Goal: Information Seeking & Learning: Learn about a topic

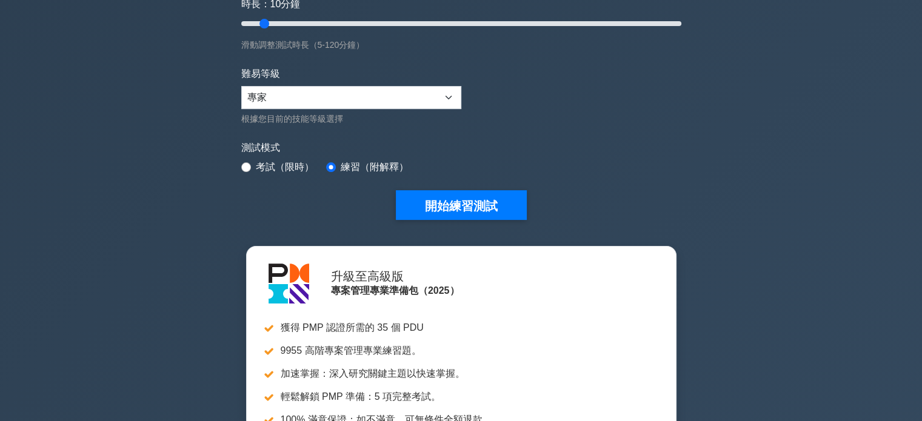
scroll to position [242, 0]
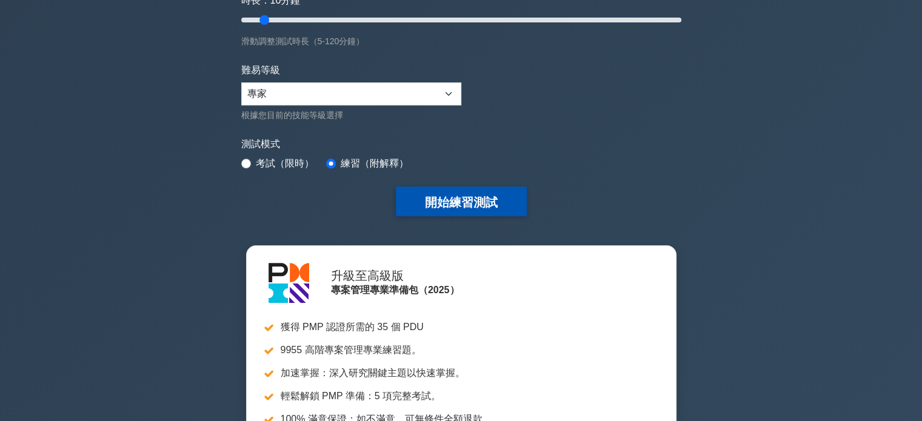
click at [449, 200] on font "開始練習測試" at bounding box center [461, 202] width 73 height 13
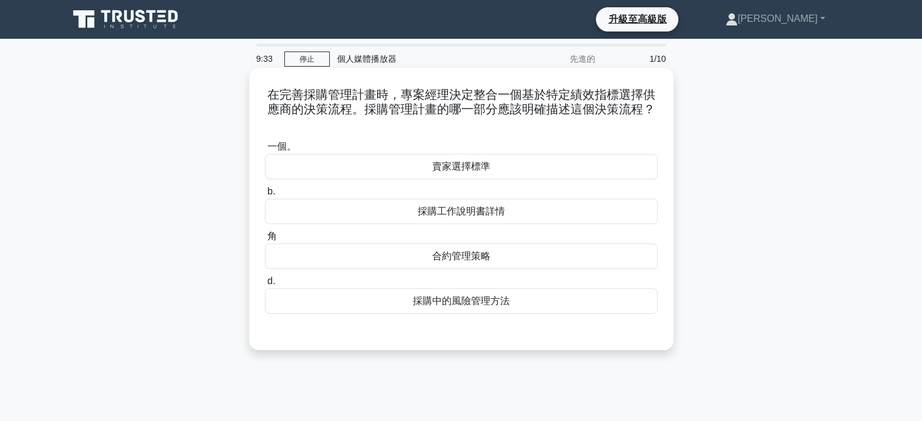
click at [451, 213] on font "採購工作說明書詳情" at bounding box center [461, 211] width 87 height 10
click at [265, 196] on input "b. 採購工作說明書詳情" at bounding box center [265, 192] width 0 height 8
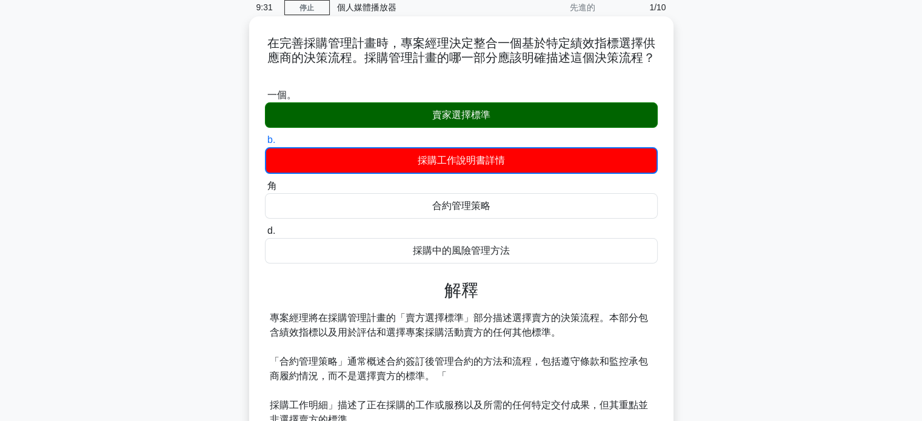
scroll to position [182, 0]
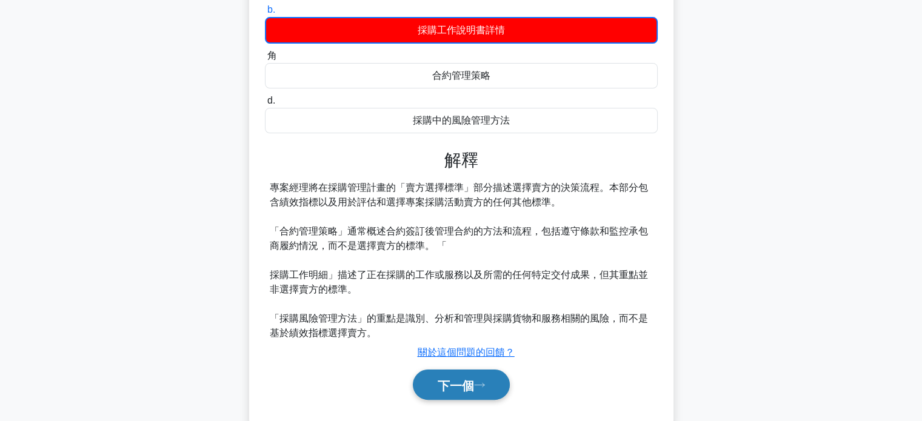
click at [457, 390] on font "下一個" at bounding box center [456, 385] width 36 height 13
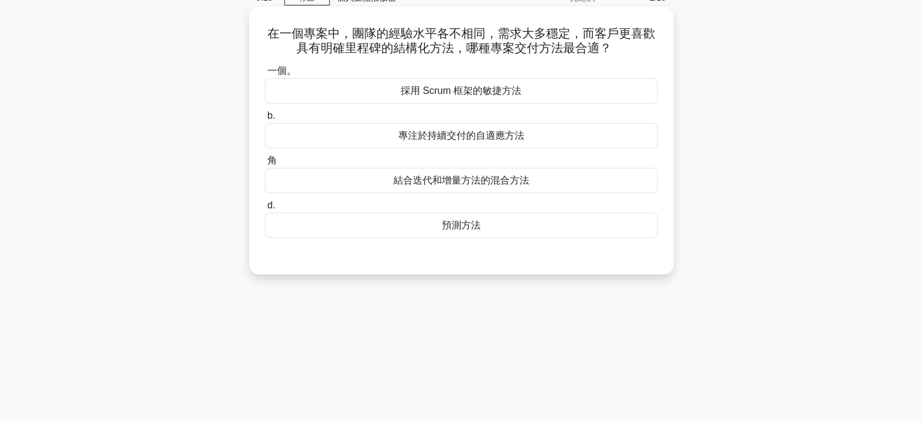
scroll to position [0, 0]
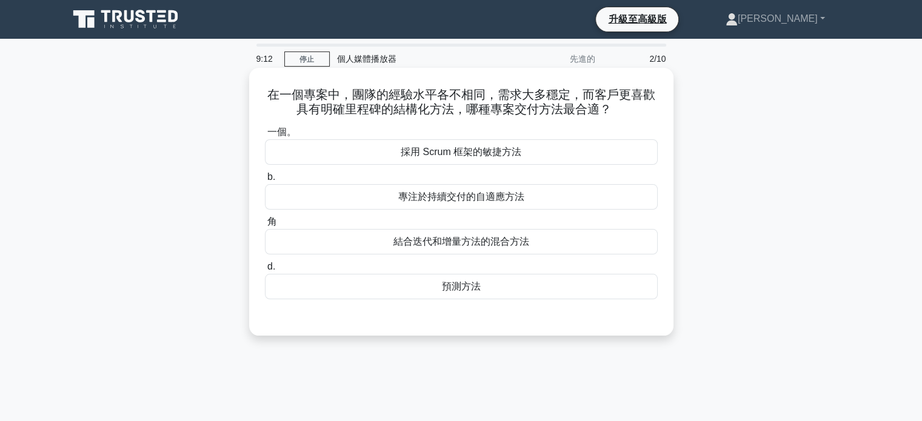
click at [450, 291] on font "預測方法" at bounding box center [461, 286] width 39 height 10
click at [265, 271] on input "d. 預測方法" at bounding box center [265, 267] width 0 height 8
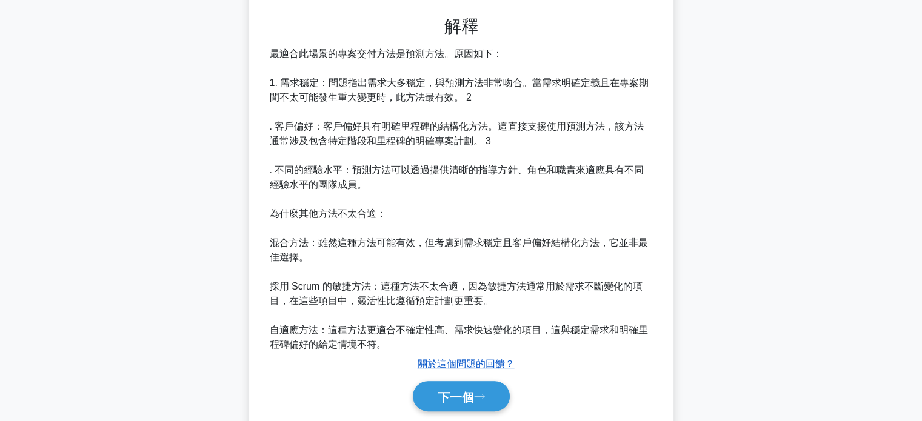
scroll to position [341, 0]
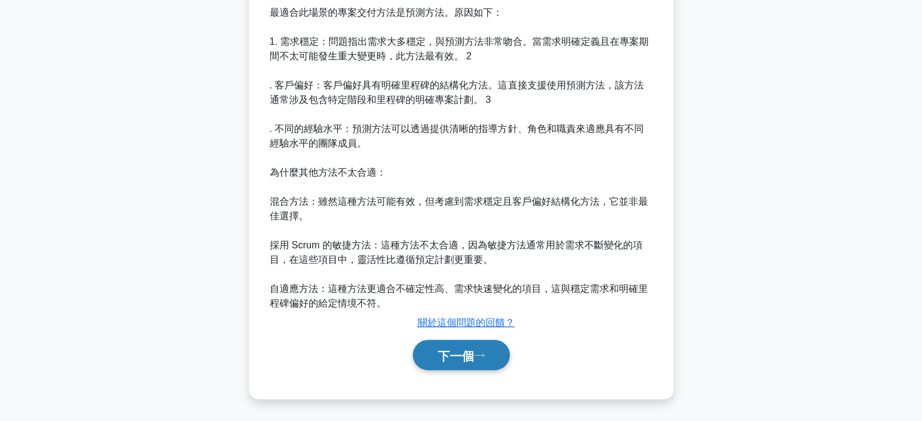
click at [470, 361] on font "下一個" at bounding box center [456, 355] width 36 height 13
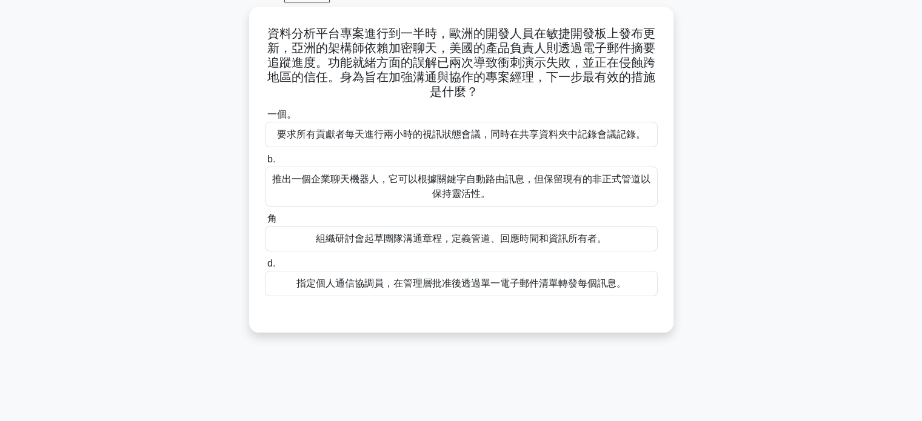
scroll to position [0, 0]
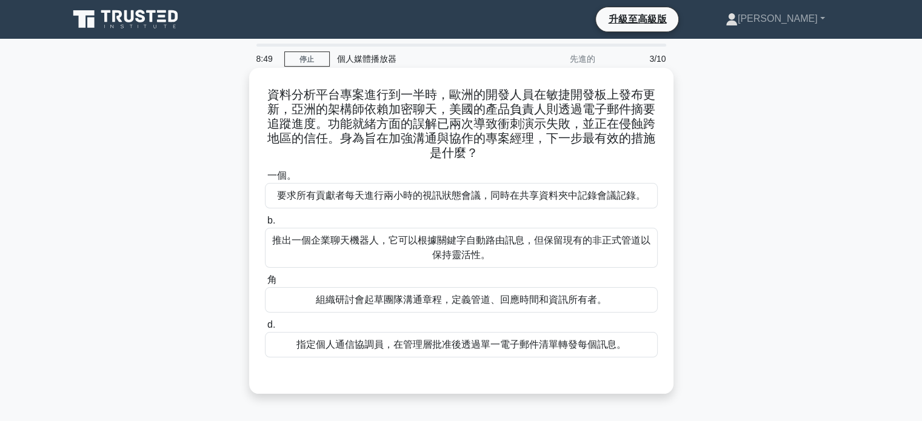
click at [436, 303] on font "組織研討會起草團隊溝通章程，定義管道、回應時間和資訊所有者。" at bounding box center [461, 299] width 291 height 10
click at [265, 284] on input "角 組織研討會起草團隊溝通章程，定義管道、回應時間和資訊所有者。" at bounding box center [265, 280] width 0 height 8
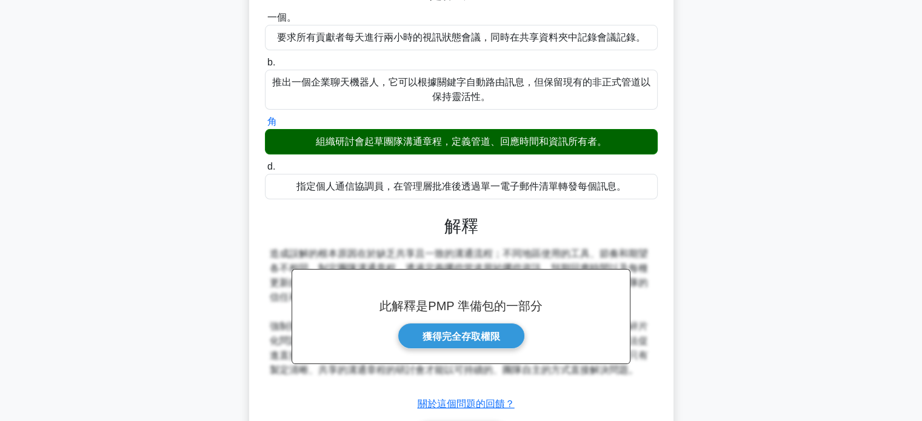
scroll to position [239, 0]
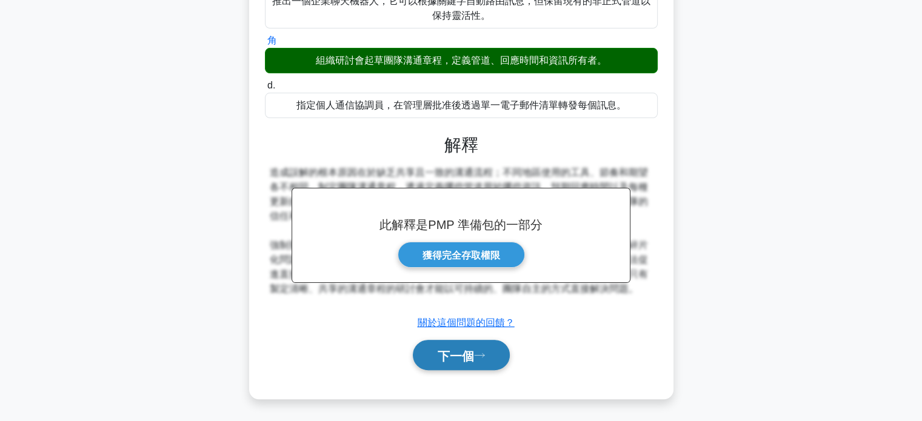
click at [480, 347] on button "下一個" at bounding box center [461, 355] width 97 height 31
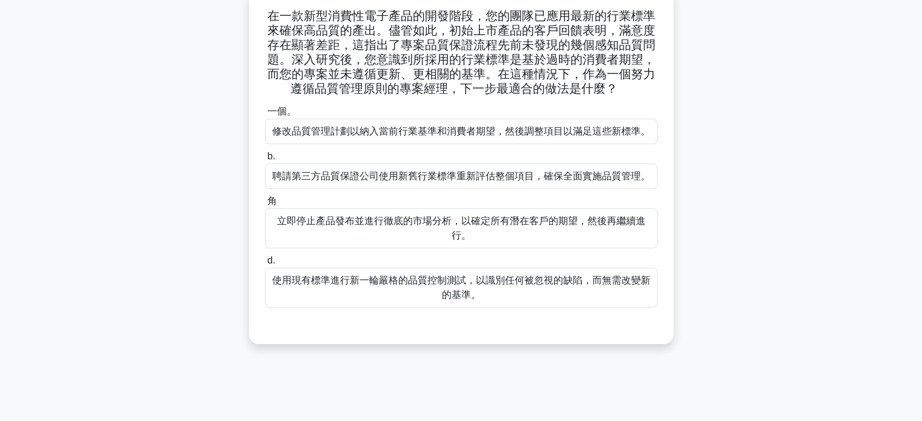
scroll to position [0, 0]
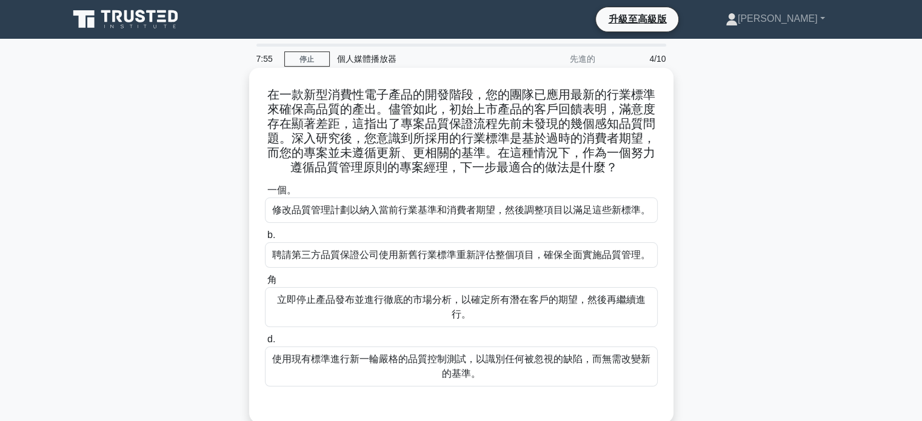
click at [451, 307] on font "立即停止產品發布並進行徹底的市場分析，以確定所有潛在客戶的期望，然後再繼續進行。" at bounding box center [461, 307] width 382 height 29
click at [265, 284] on input "角 立即停止產品發布並進行徹底的市場分析，以確定所有潛在客戶的期望，然後再繼續進行。" at bounding box center [265, 280] width 0 height 8
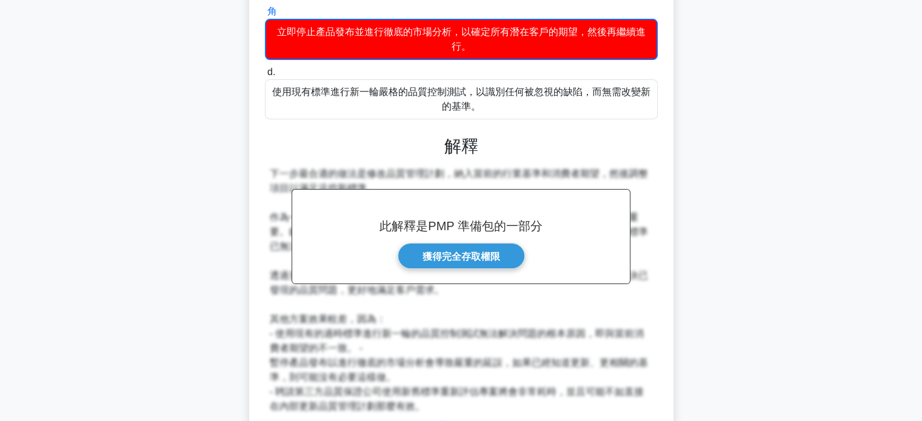
scroll to position [364, 0]
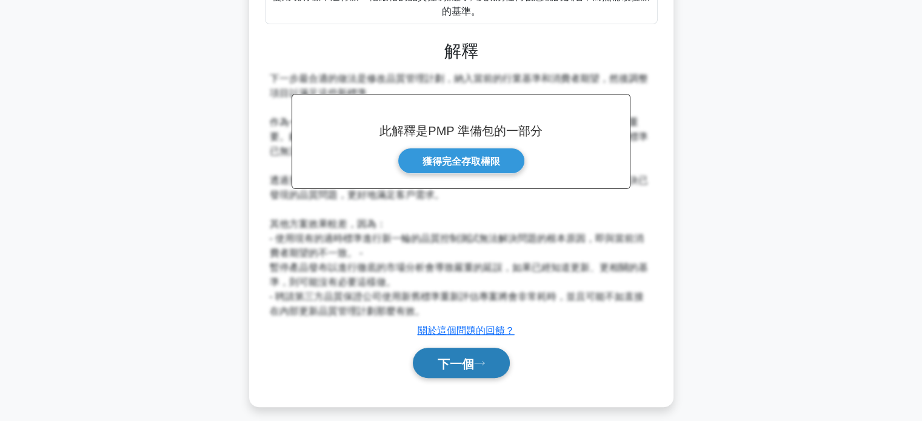
click at [482, 367] on button "下一個" at bounding box center [461, 363] width 97 height 31
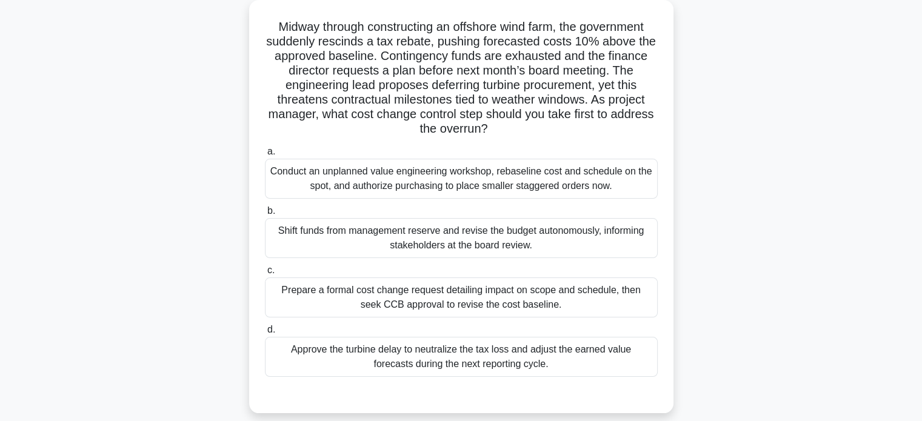
scroll to position [0, 0]
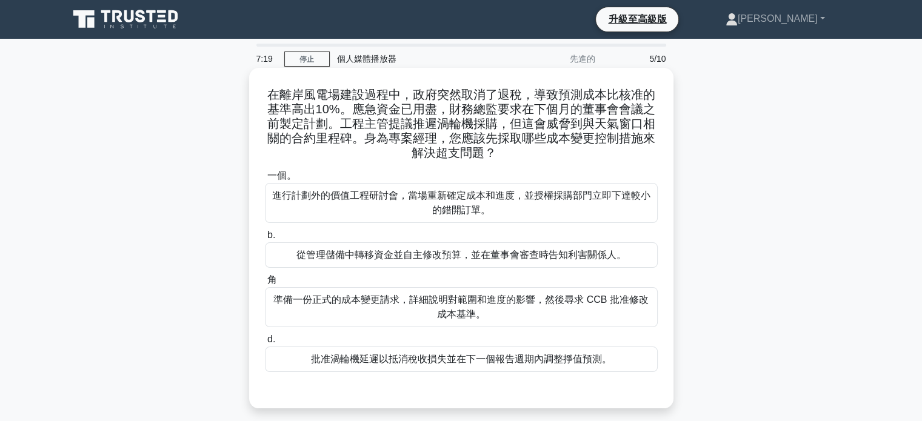
click at [401, 314] on font "準備一份正式的成本變更請求，詳細說明對範圍和進度的影響，然後尋求 CCB 批准修改成本基準。" at bounding box center [461, 307] width 382 height 29
click at [265, 284] on input "角 準備一份正式的成本變更請求，詳細說明對範圍和進度的影響，然後尋求 CCB 批准修改成本基準。" at bounding box center [265, 280] width 0 height 8
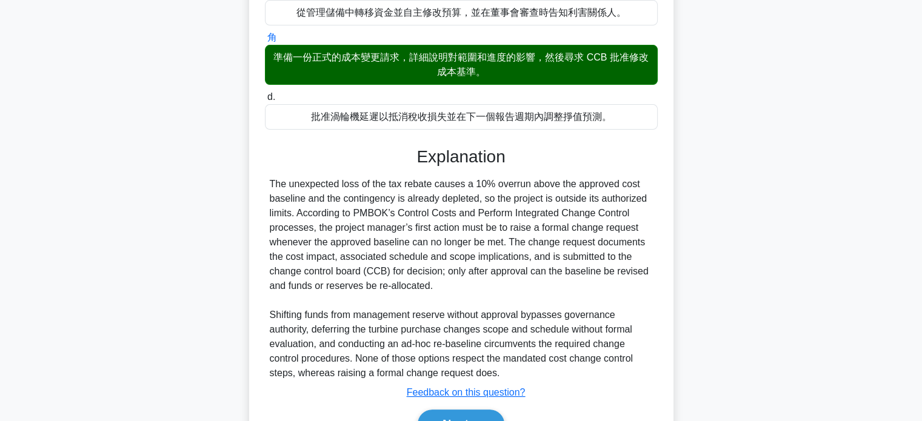
scroll to position [239, 0]
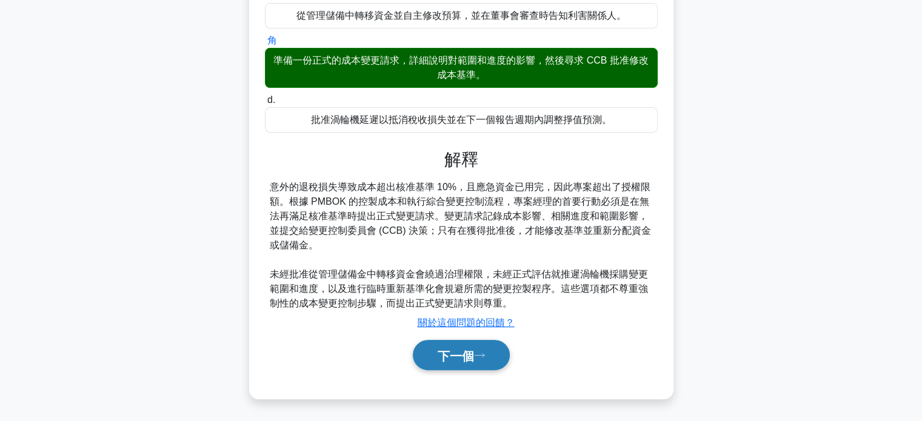
click at [461, 361] on font "下一個" at bounding box center [456, 355] width 36 height 13
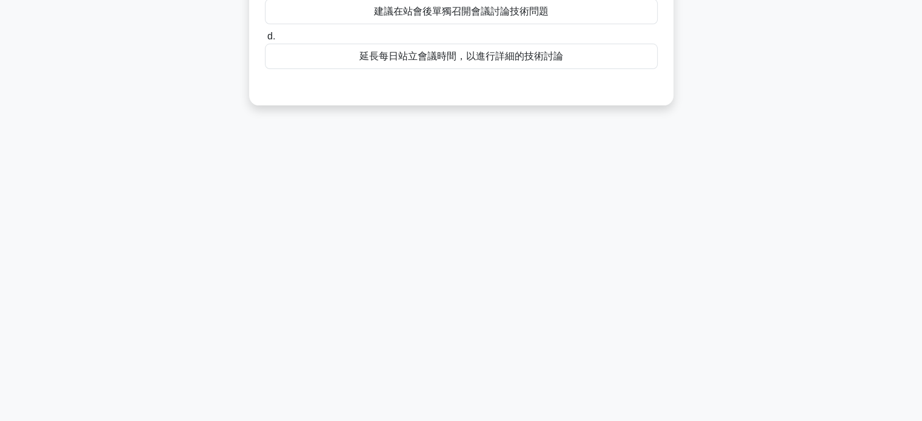
scroll to position [0, 0]
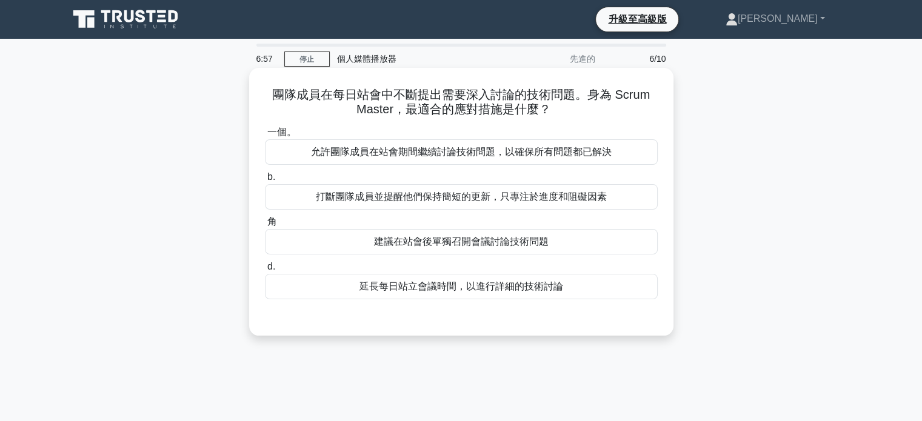
click at [511, 202] on font "打斷團隊成員並提醒他們保持簡短的更新，只專注於進度和阻礙因素" at bounding box center [461, 196] width 291 height 10
click at [265, 181] on input "b. 打斷團隊成員並提醒他們保持簡短的更新，只專注於進度和阻礙因素" at bounding box center [265, 177] width 0 height 8
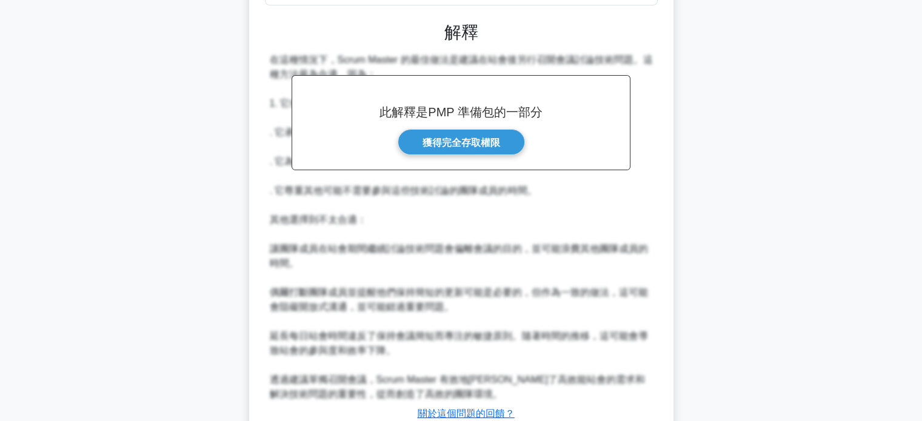
scroll to position [385, 0]
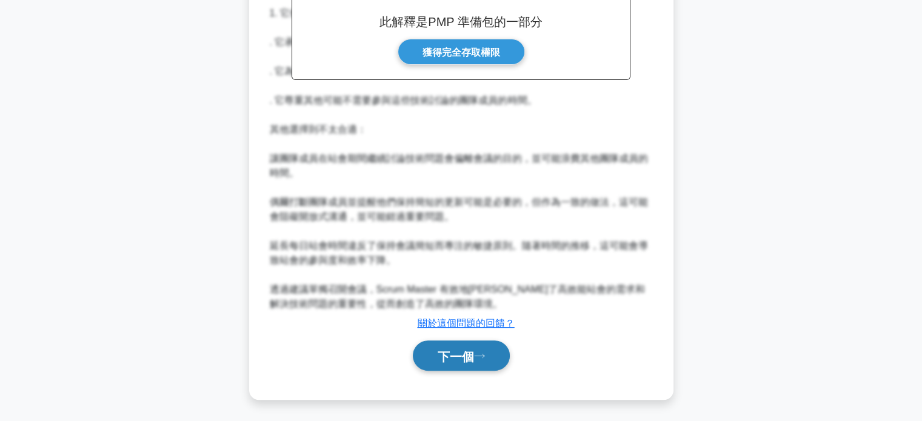
click at [474, 354] on font "下一個" at bounding box center [456, 356] width 36 height 13
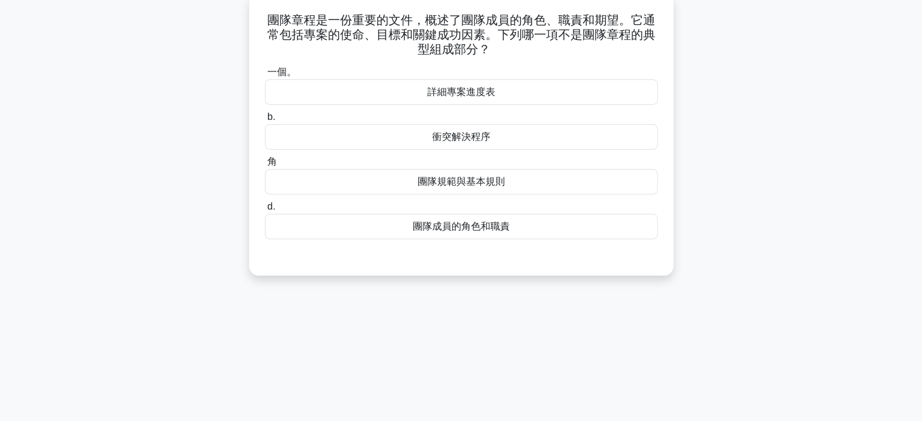
scroll to position [0, 0]
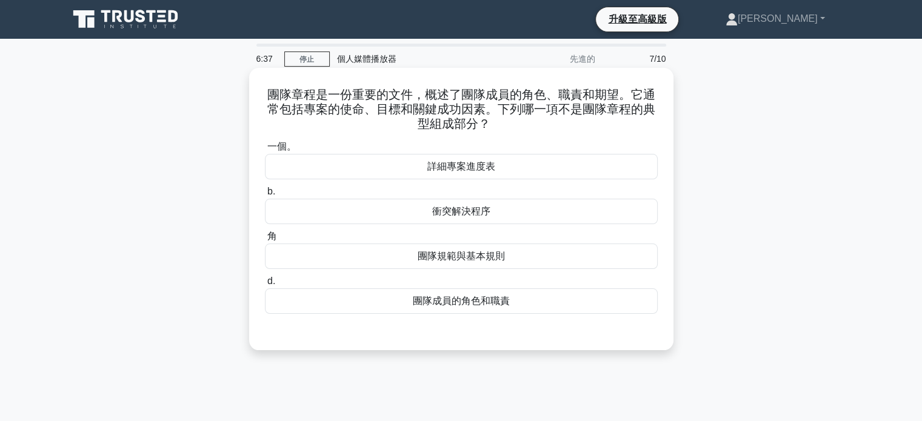
click at [451, 167] on font "詳細專案進度表" at bounding box center [461, 166] width 68 height 10
click at [265, 151] on input "一個。 詳細專案進度表" at bounding box center [265, 147] width 0 height 8
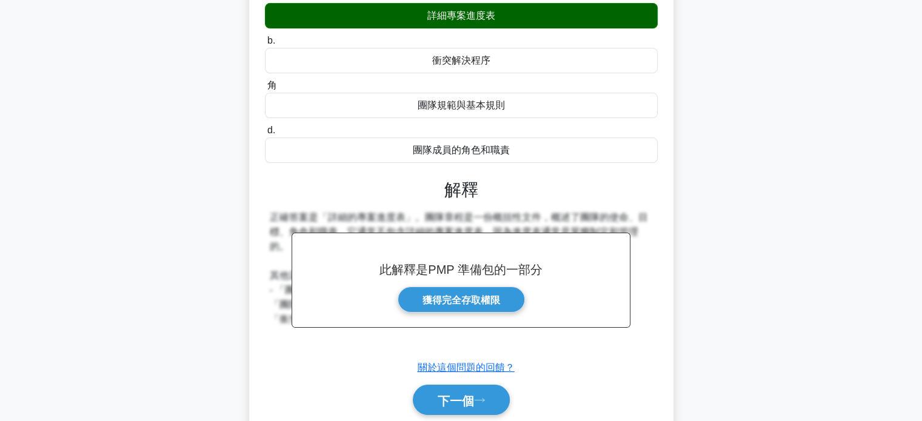
scroll to position [233, 0]
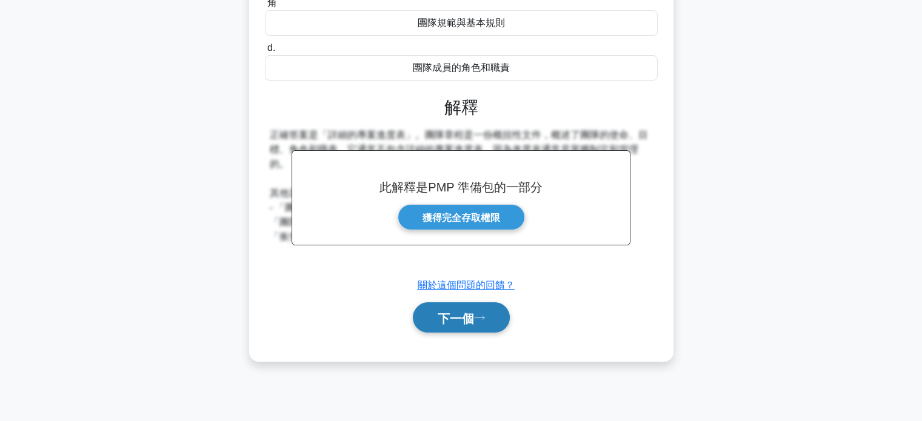
click at [484, 328] on button "下一個" at bounding box center [461, 317] width 97 height 31
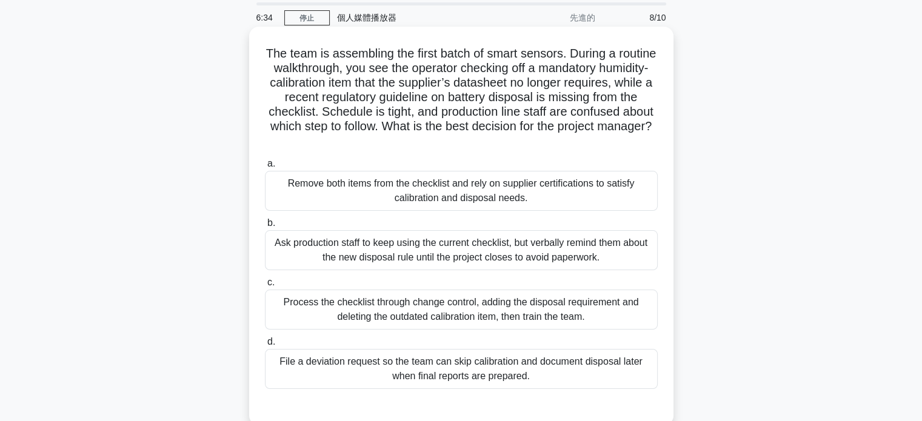
scroll to position [0, 0]
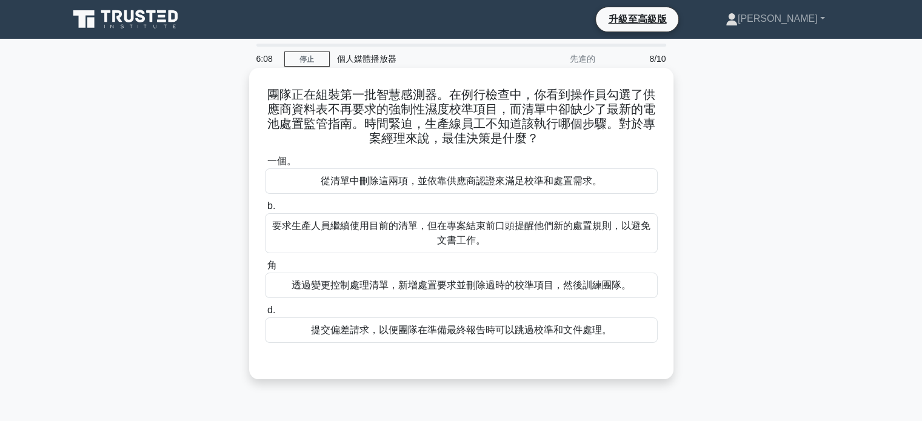
click at [439, 287] on font "透過變更控制處理清單，新增處置要求並刪除過時的校準項目，然後訓練團隊。" at bounding box center [460, 285] width 339 height 10
click at [265, 270] on input "角 透過變更控制處理清單，新增處置要求並刪除過時的校準項目，然後訓練團隊。" at bounding box center [265, 266] width 0 height 8
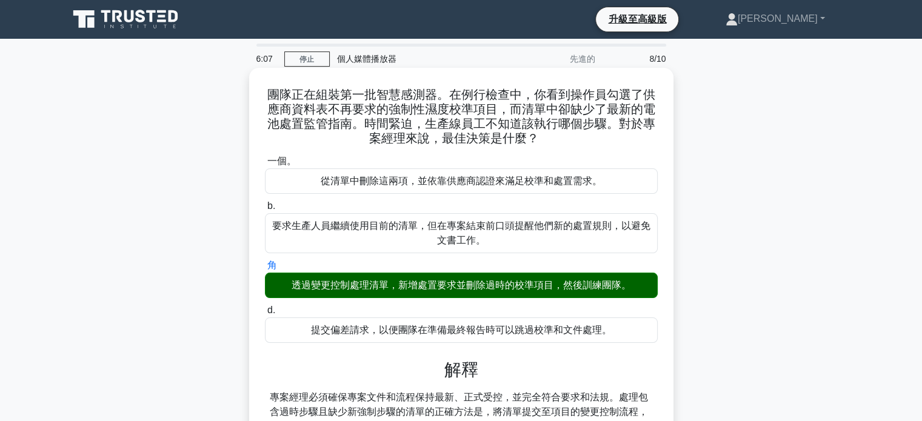
scroll to position [239, 0]
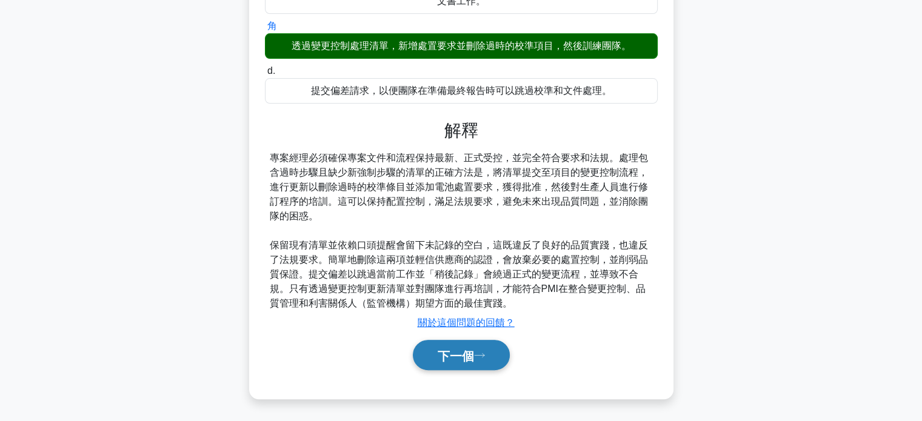
click at [483, 355] on icon at bounding box center [479, 355] width 11 height 7
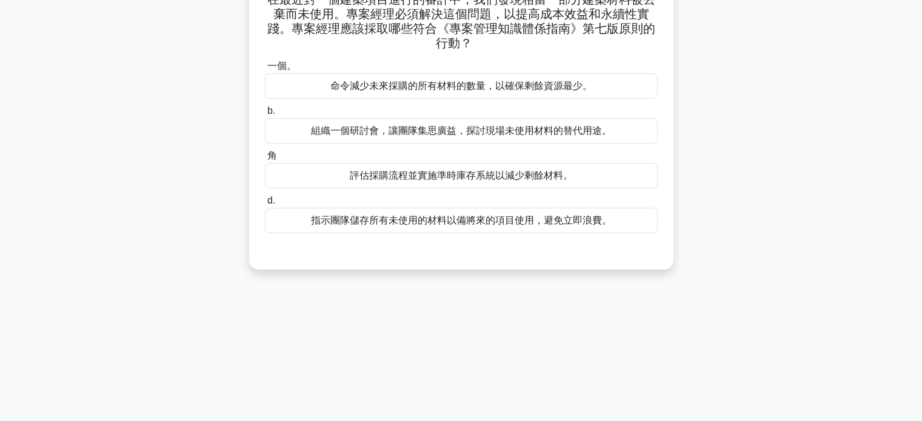
scroll to position [0, 0]
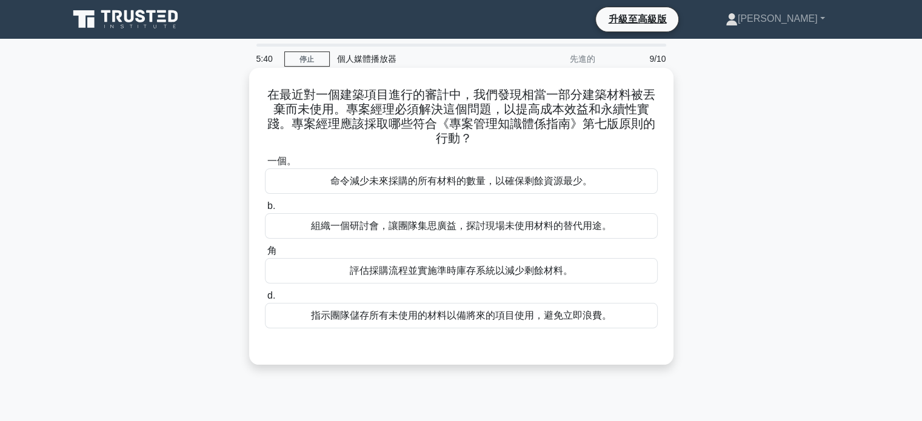
click at [465, 273] on font "評估採購流程並實施準時庫存系統以減少剩餘材料。" at bounding box center [461, 270] width 223 height 10
click at [265, 255] on input "角 評估採購流程並實施準時庫存系統以減少剩餘材料。" at bounding box center [265, 251] width 0 height 8
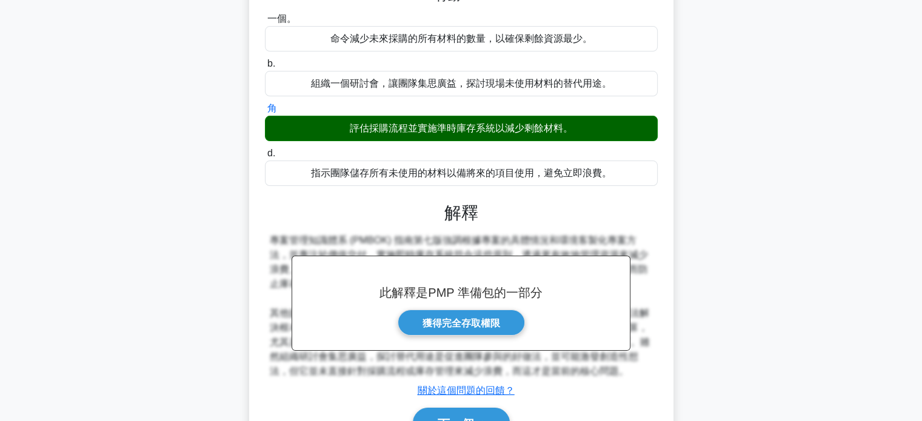
scroll to position [233, 0]
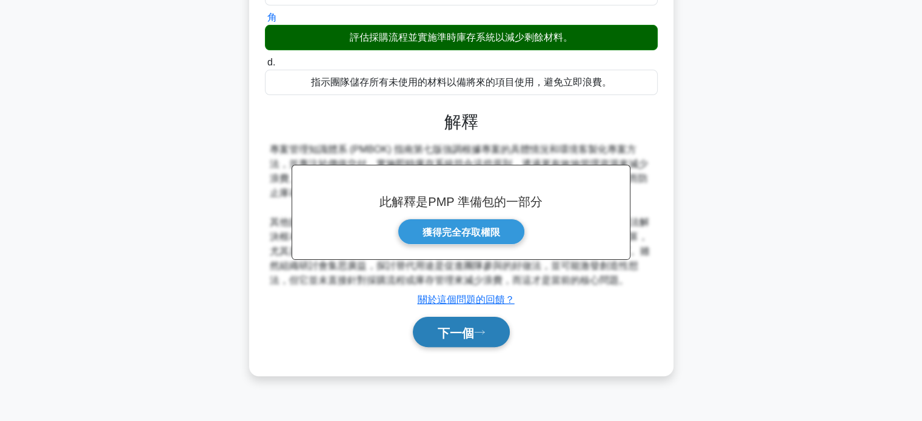
click at [462, 331] on font "下一個" at bounding box center [456, 332] width 36 height 13
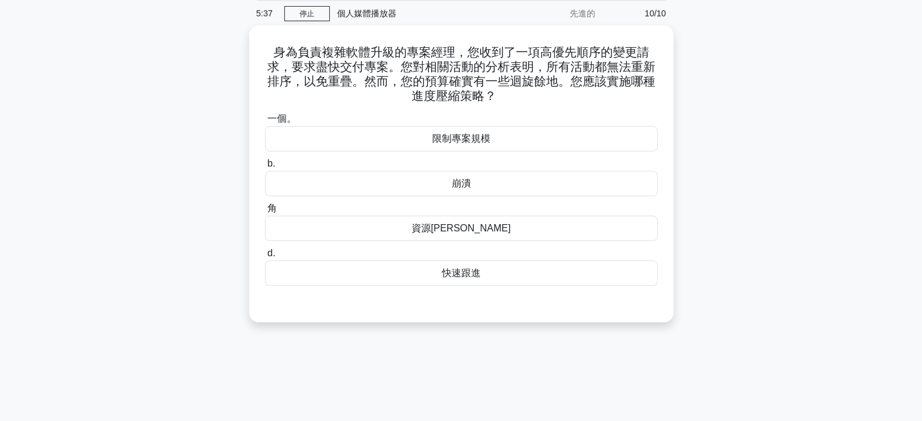
scroll to position [0, 0]
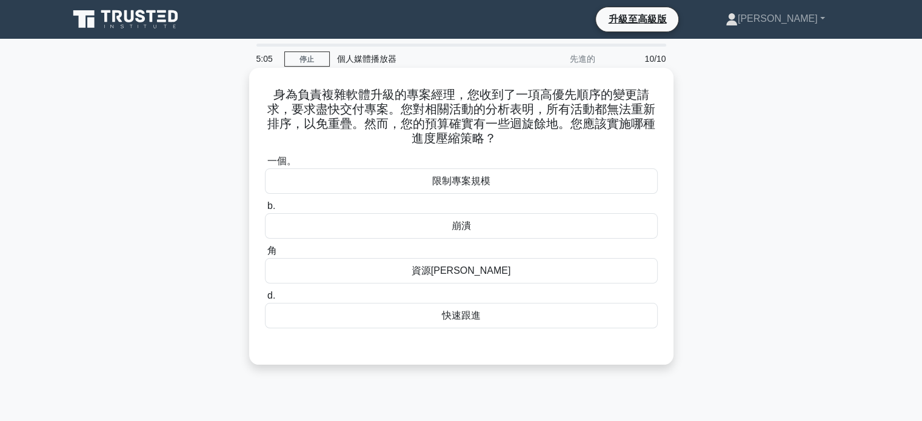
click at [470, 230] on div "崩潰" at bounding box center [461, 225] width 393 height 25
click at [265, 210] on input "b. 崩潰" at bounding box center [265, 206] width 0 height 8
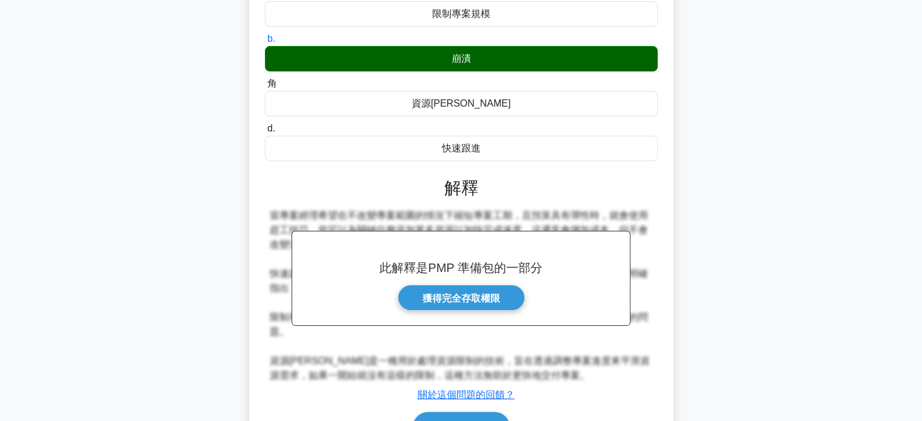
scroll to position [239, 0]
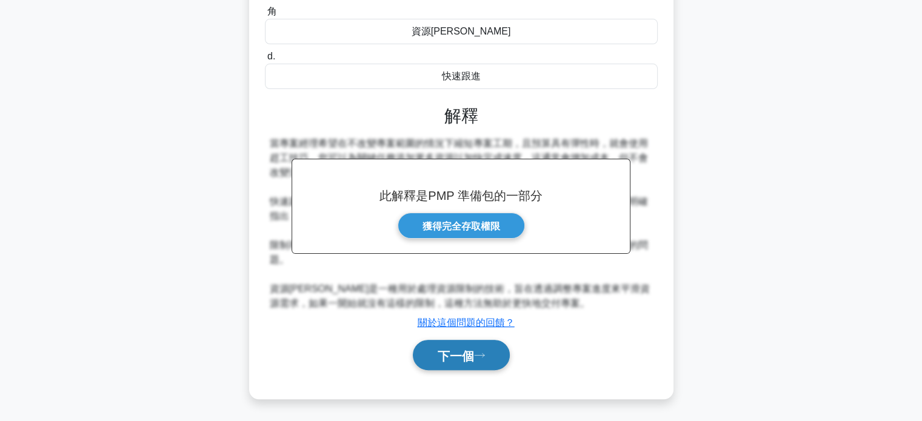
click at [470, 351] on font "下一個" at bounding box center [456, 355] width 36 height 13
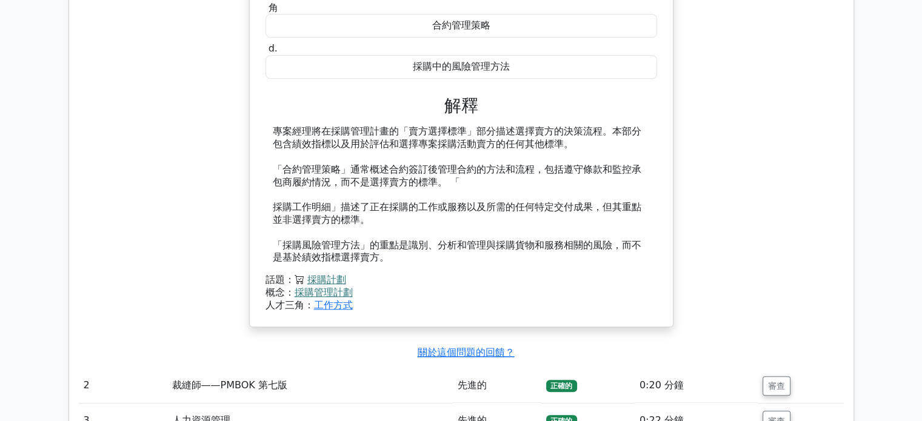
scroll to position [1454, 0]
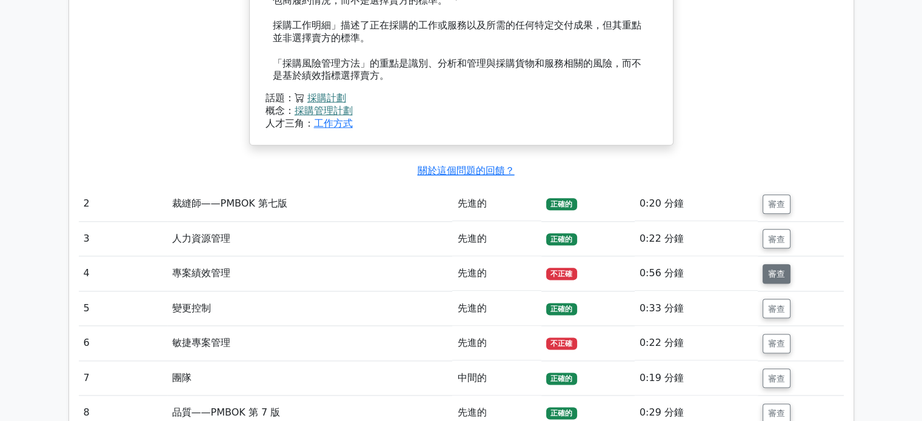
click at [785, 273] on button "審查" at bounding box center [776, 273] width 28 height 19
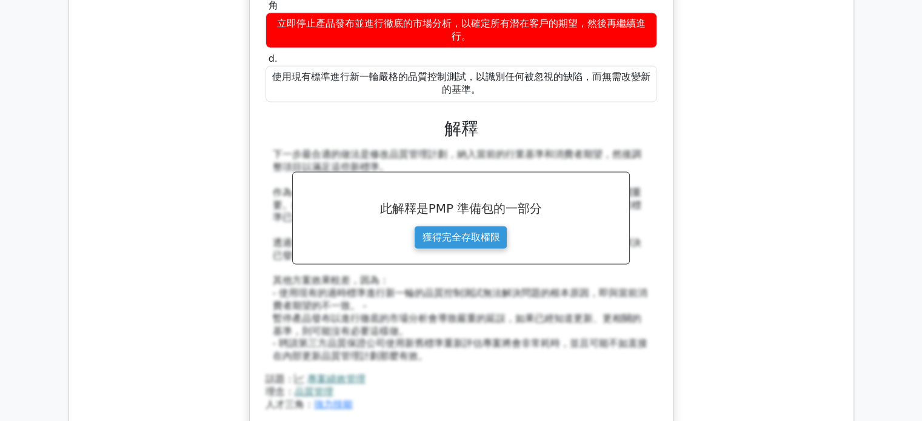
scroll to position [2303, 0]
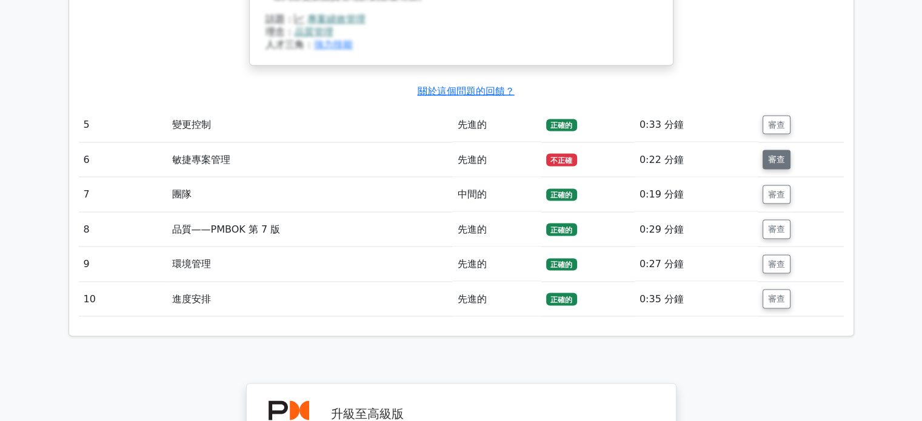
click at [779, 158] on font "審查" at bounding box center [776, 160] width 17 height 10
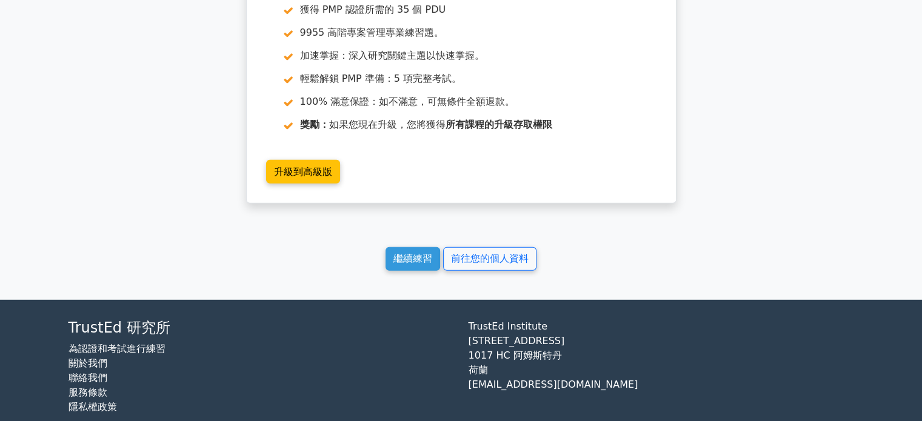
scroll to position [3452, 0]
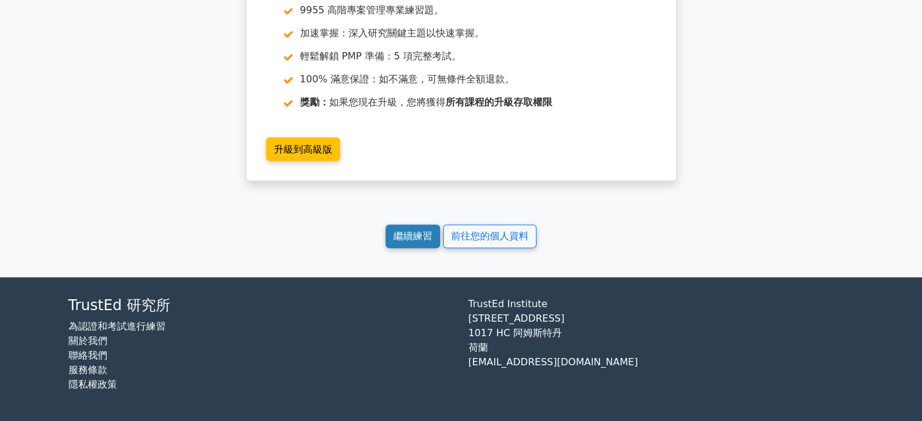
click at [405, 241] on font "繼續練習" at bounding box center [412, 237] width 39 height 12
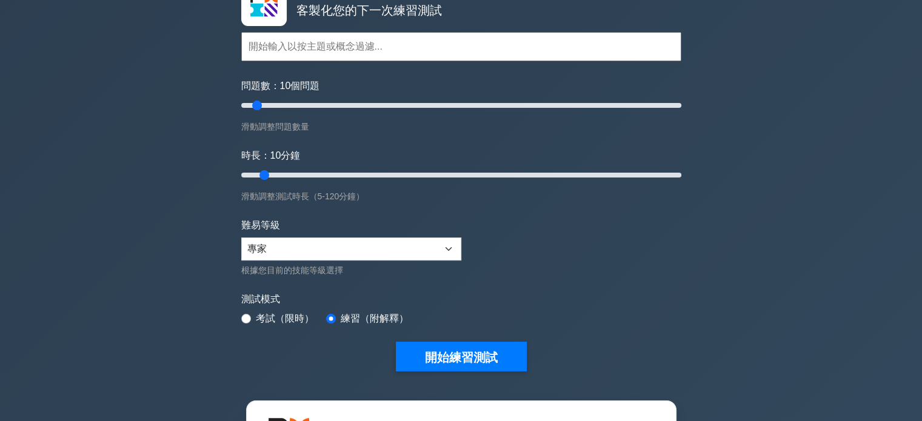
scroll to position [182, 0]
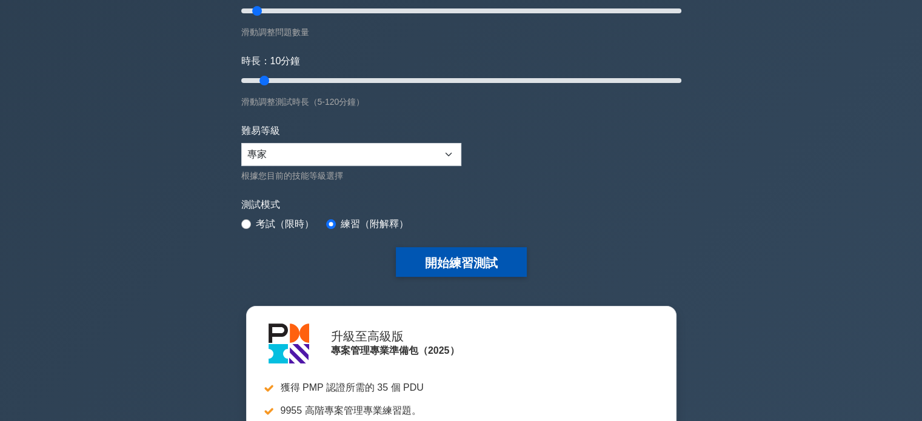
click at [462, 264] on font "開始練習測試" at bounding box center [461, 262] width 73 height 13
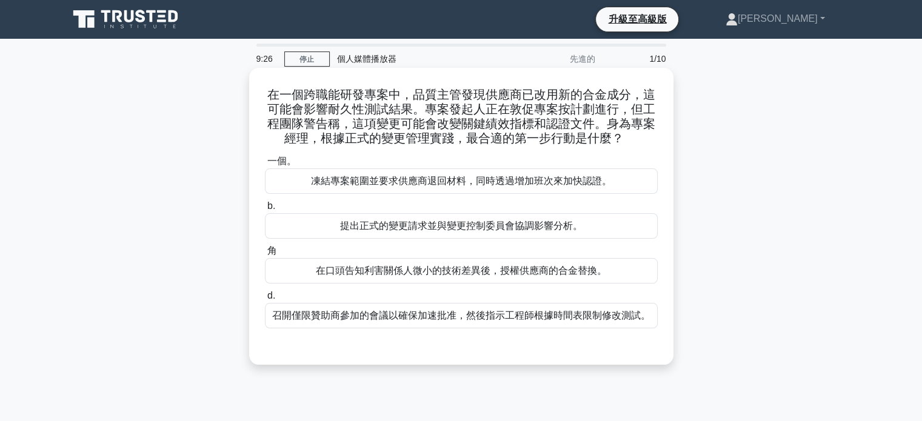
click at [515, 229] on font "提出正式的變更請求並與變更控制委員會協調影響分析。" at bounding box center [461, 226] width 242 height 10
click at [265, 210] on input "b. 提出正式的變更請求並與變更控制委員會協調影響分析。" at bounding box center [265, 206] width 0 height 8
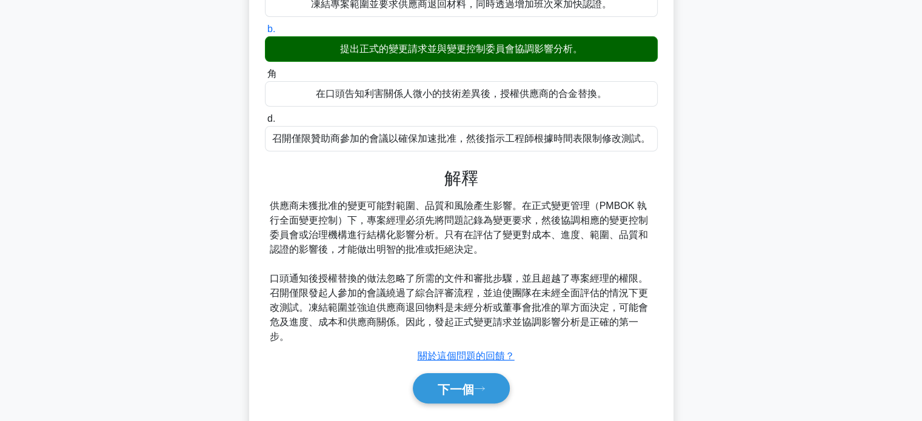
scroll to position [233, 0]
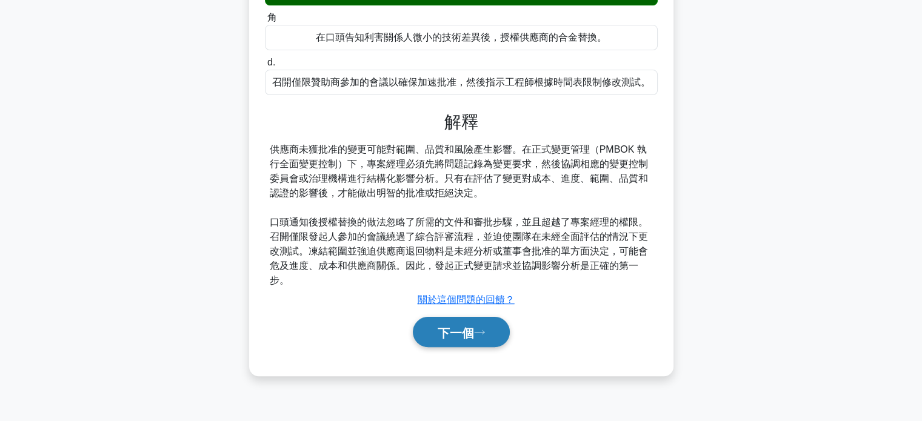
click at [479, 322] on button "下一個" at bounding box center [461, 332] width 97 height 31
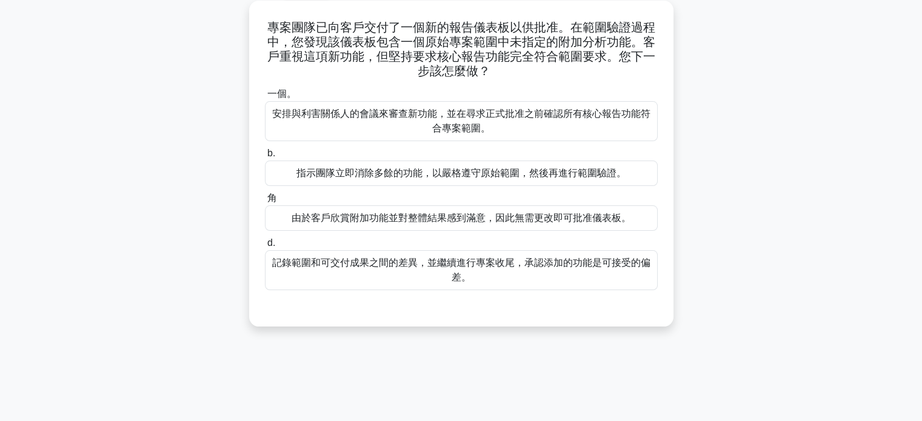
scroll to position [0, 0]
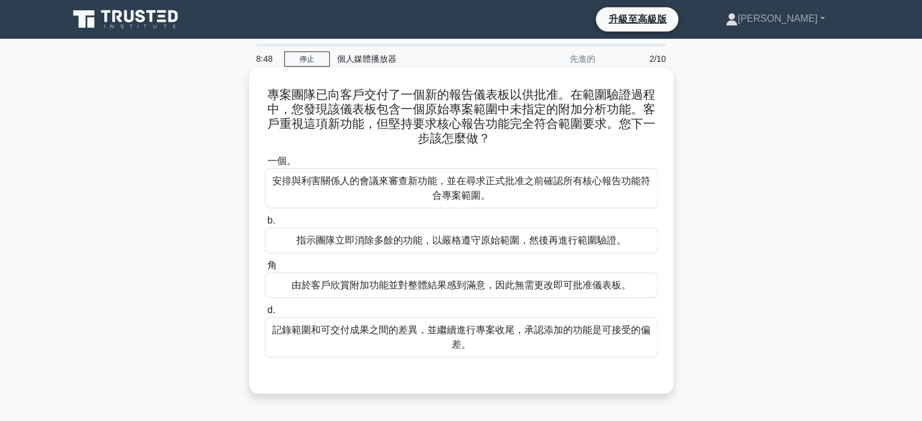
click at [472, 182] on font "安排與利害關係人的會議來審查新功能，並在尋求正式批准之前確認所有核心報告功能符合專案範圍。" at bounding box center [461, 188] width 378 height 25
click at [265, 165] on input "一個。 安排與利害關係人的會議來審查新功能，並在尋求正式批准之前確認所有核心報告功能符合專案範圍。" at bounding box center [265, 162] width 0 height 8
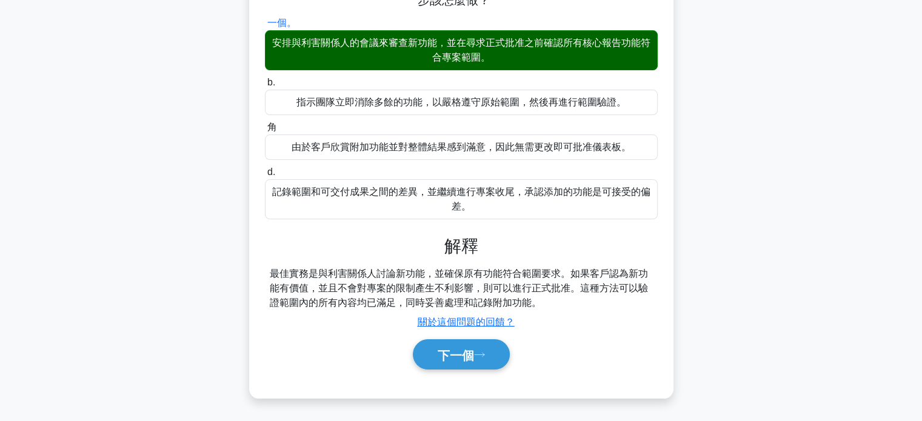
scroll to position [233, 0]
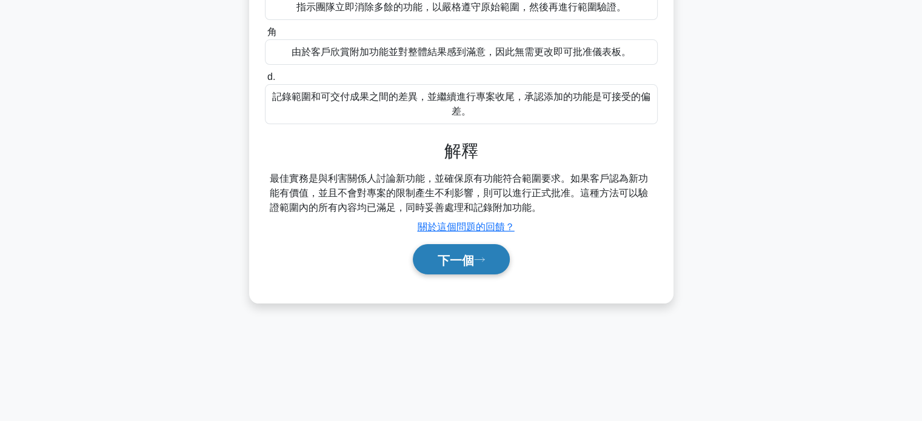
click at [486, 268] on button "下一個" at bounding box center [461, 259] width 97 height 31
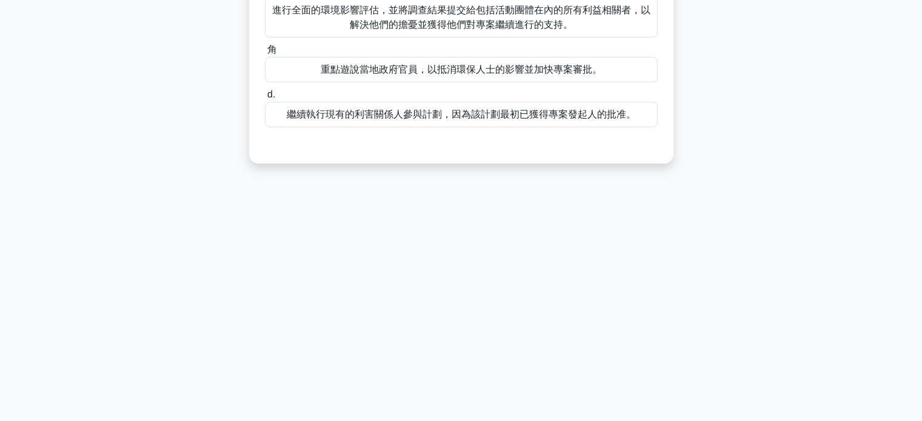
scroll to position [0, 0]
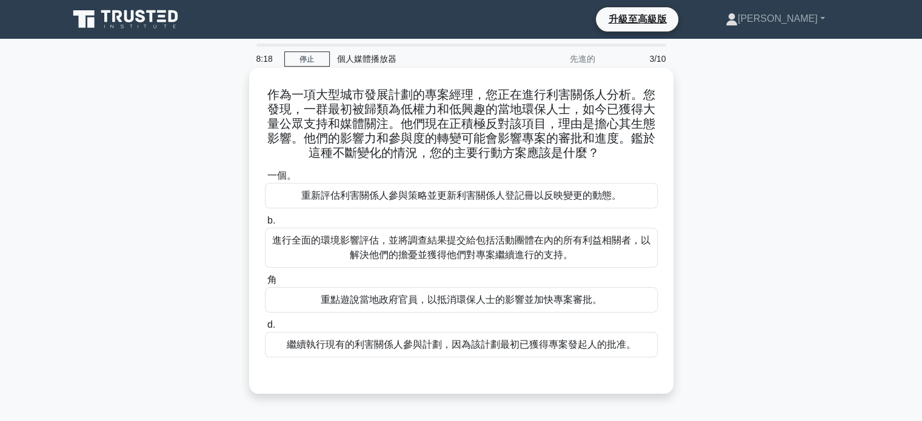
click at [484, 195] on font "重新評估利害關係人參與策略並更新利害關係人登記冊以反映變更的動態。" at bounding box center [461, 195] width 320 height 10
click at [265, 180] on input "一個。 重新評估利害關係人參與策略並更新利害關係人登記冊以反映變更的動態。" at bounding box center [265, 176] width 0 height 8
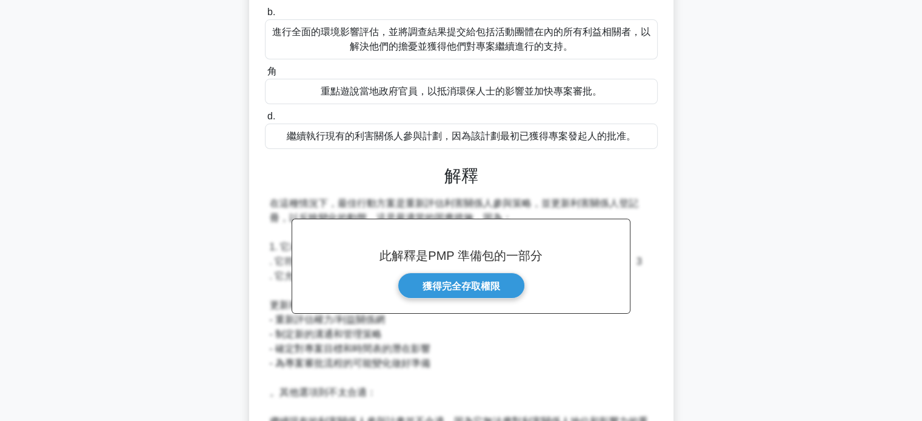
scroll to position [424, 0]
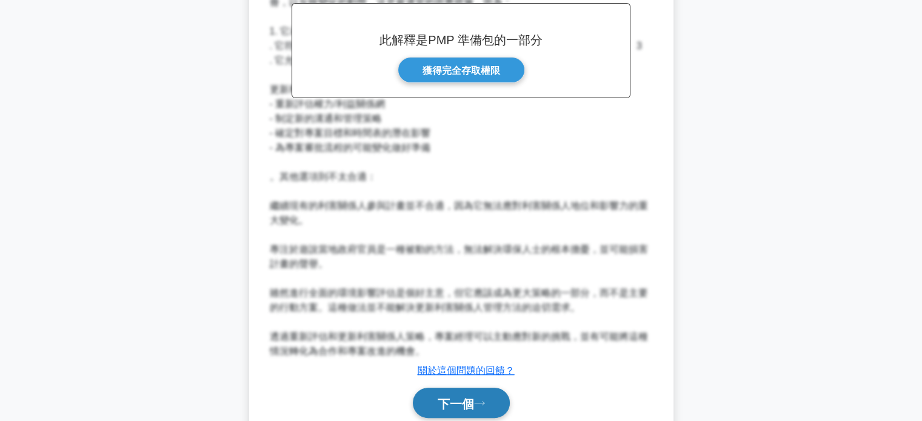
click at [467, 399] on font "下一個" at bounding box center [456, 403] width 36 height 13
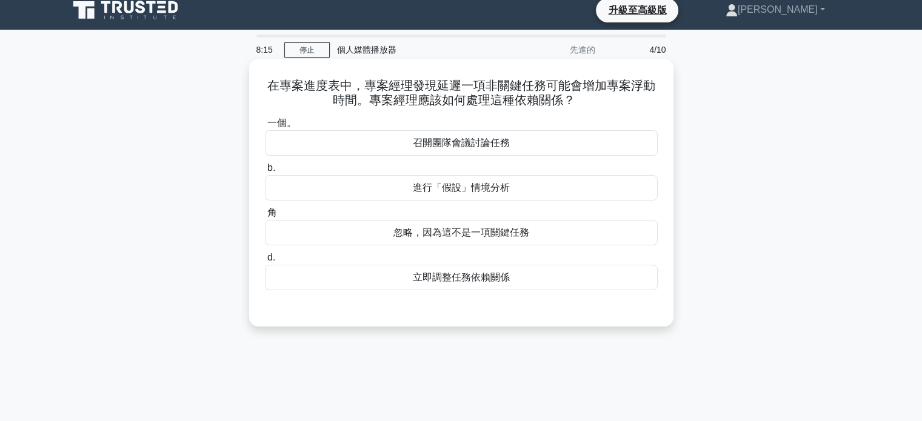
scroll to position [0, 0]
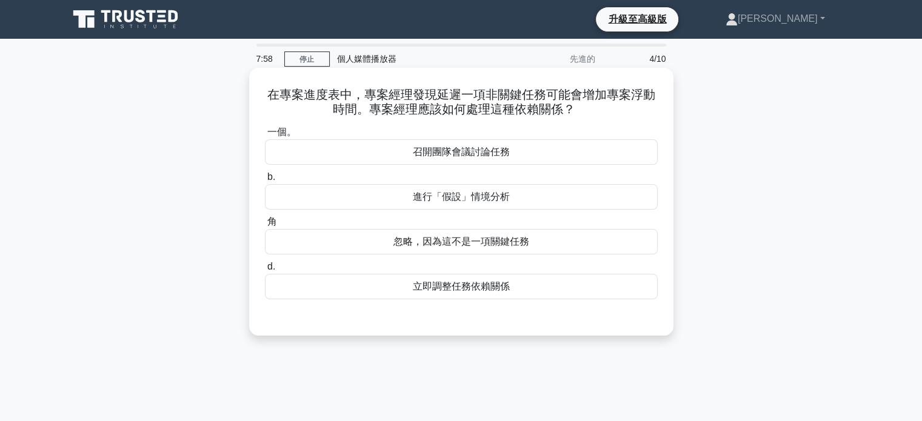
click at [480, 152] on font "召開團隊會議討論任務" at bounding box center [461, 152] width 97 height 10
click at [265, 136] on input "一個。 召開團隊會議討論任務" at bounding box center [265, 132] width 0 height 8
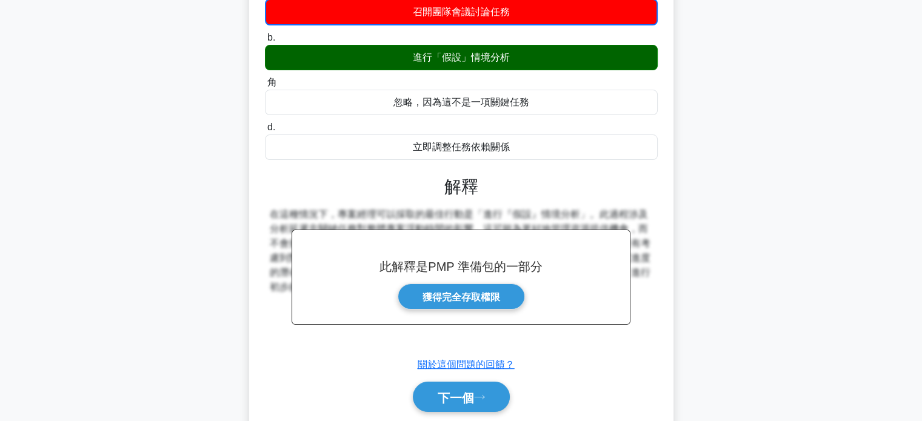
scroll to position [233, 0]
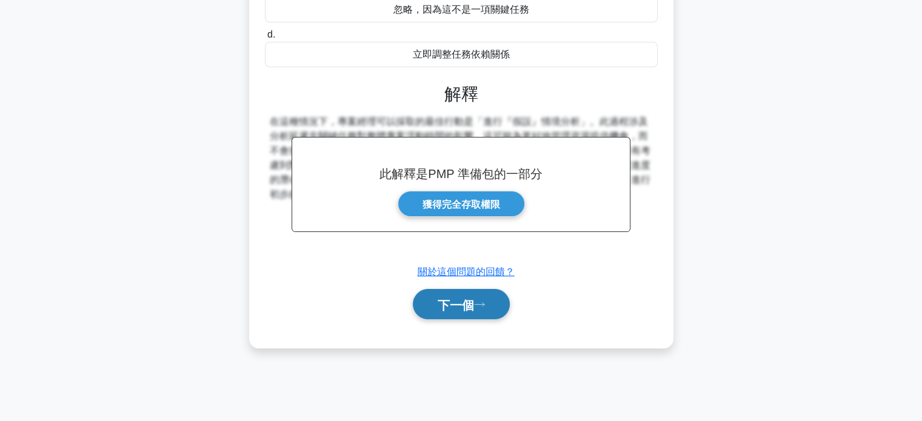
click at [464, 305] on font "下一個" at bounding box center [456, 304] width 36 height 13
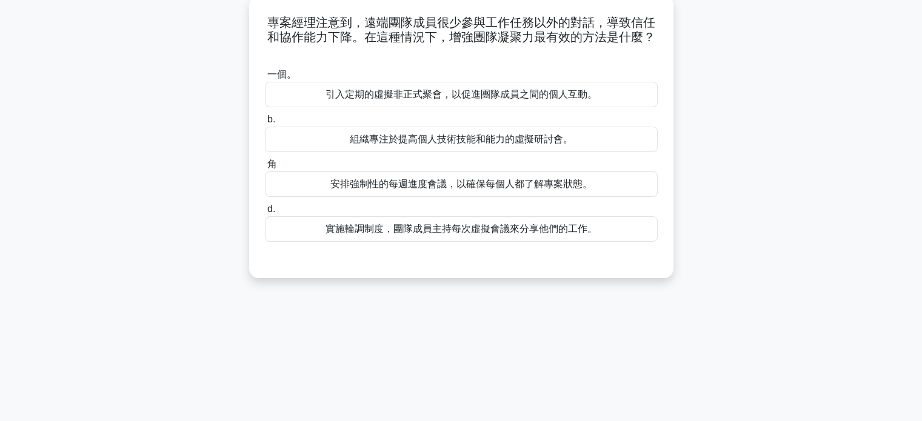
scroll to position [0, 0]
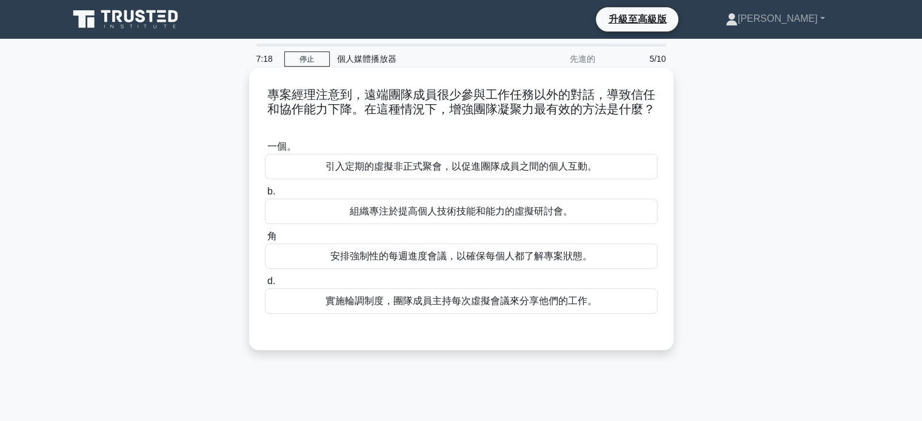
click at [470, 166] on font "引入定期的虛擬非正式聚會，以促進團隊成員之間的個人互動。" at bounding box center [460, 166] width 271 height 10
click at [265, 151] on input "一個。 引入定期的虛擬非正式聚會，以促進團隊成員之間的個人互動。" at bounding box center [265, 147] width 0 height 8
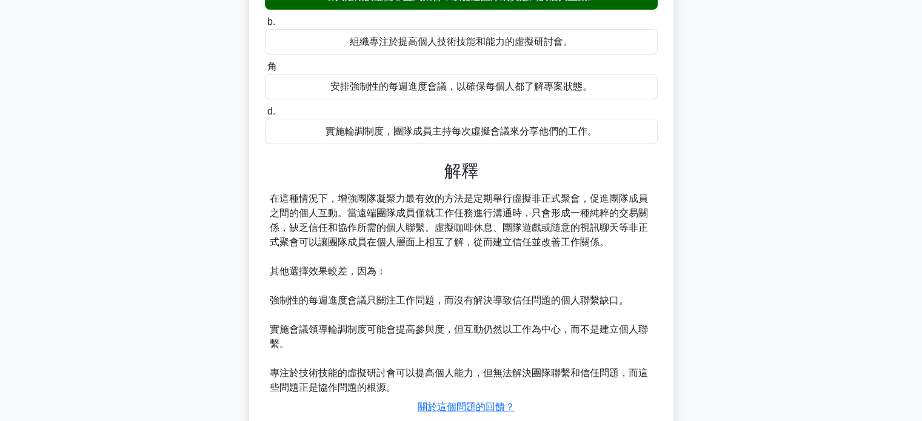
scroll to position [254, 0]
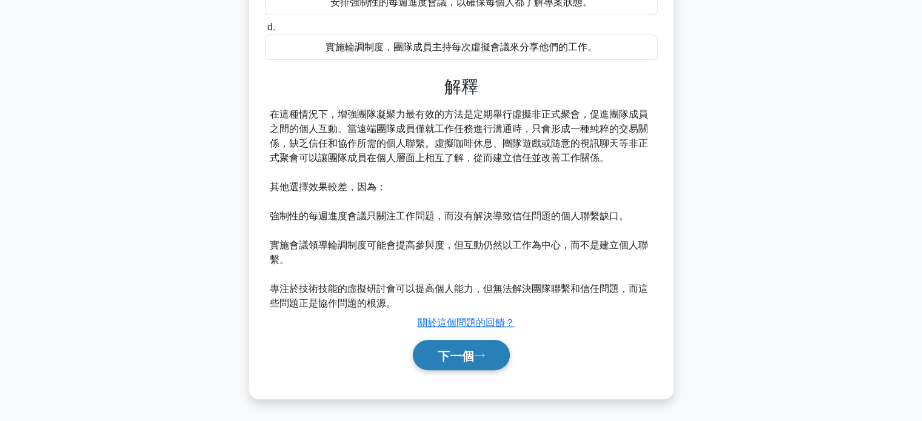
click at [464, 357] on font "下一個" at bounding box center [456, 355] width 36 height 13
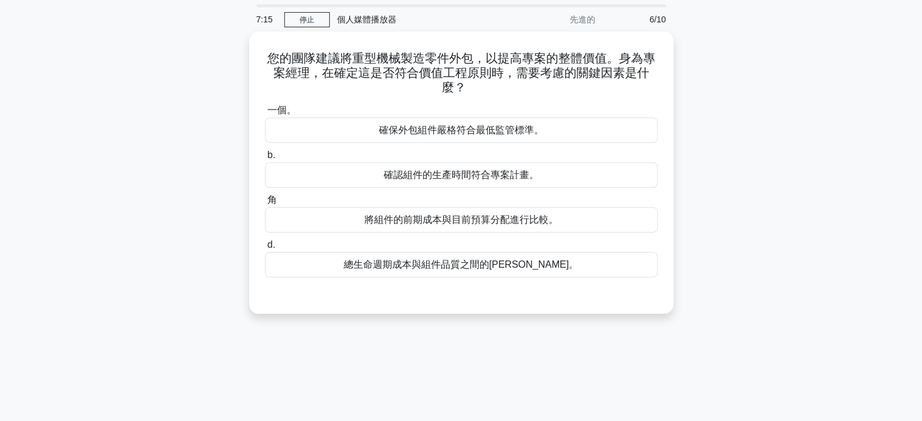
scroll to position [0, 0]
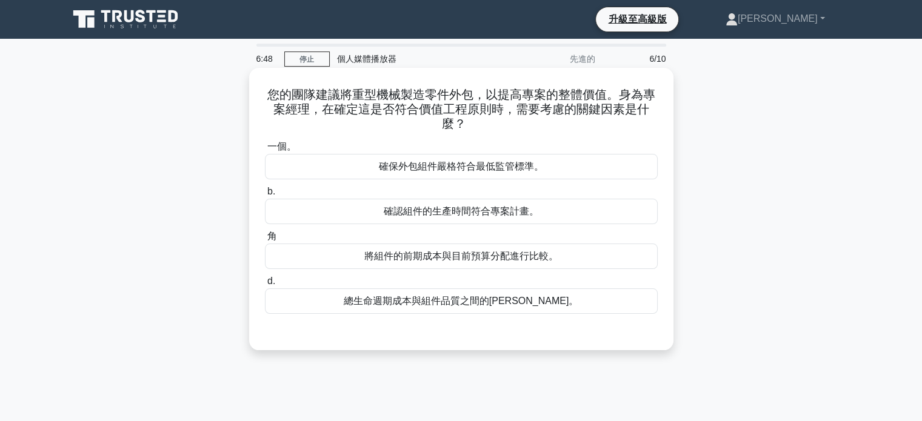
click at [463, 306] on font "總生命週期成本與組件品質之間的平衡。" at bounding box center [461, 301] width 235 height 10
click at [265, 285] on input "d. 總生命週期成本與組件品質之間的平衡。" at bounding box center [265, 282] width 0 height 8
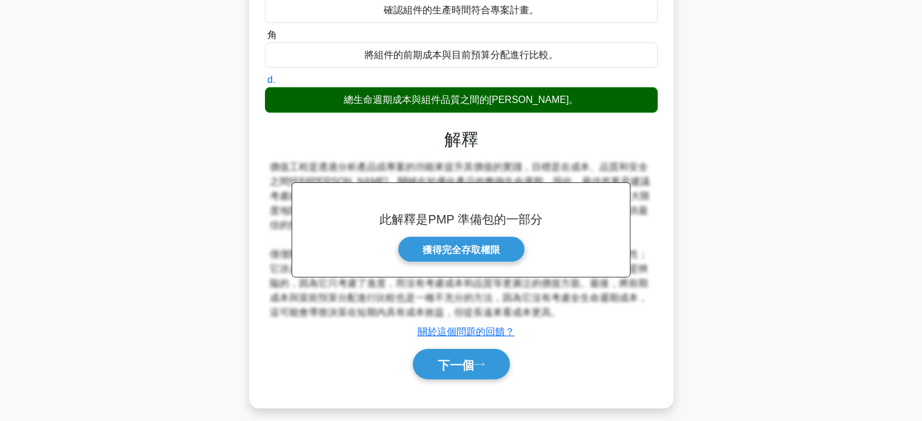
scroll to position [233, 0]
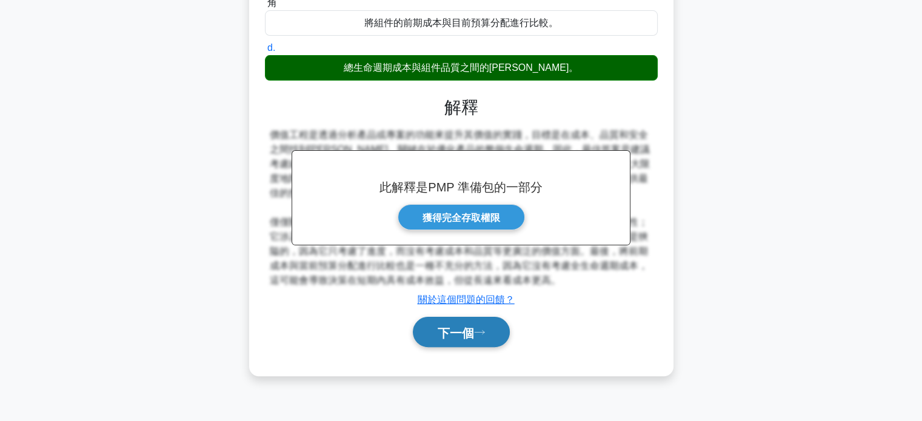
click at [474, 326] on font "下一個" at bounding box center [456, 332] width 36 height 13
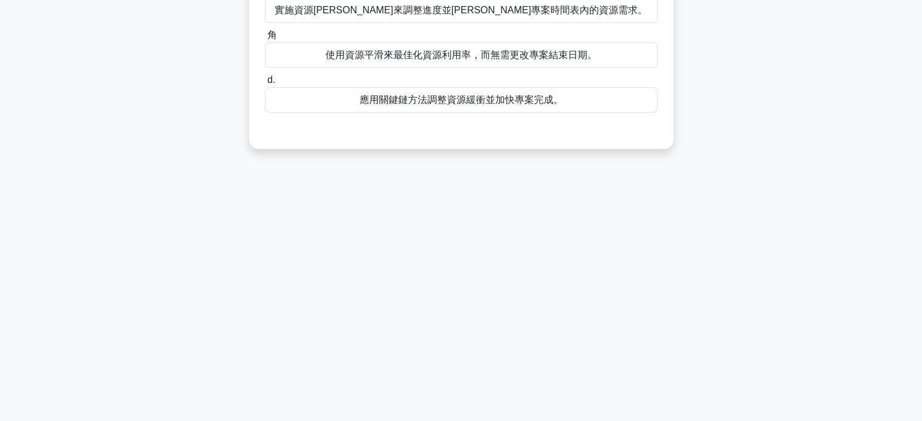
scroll to position [0, 0]
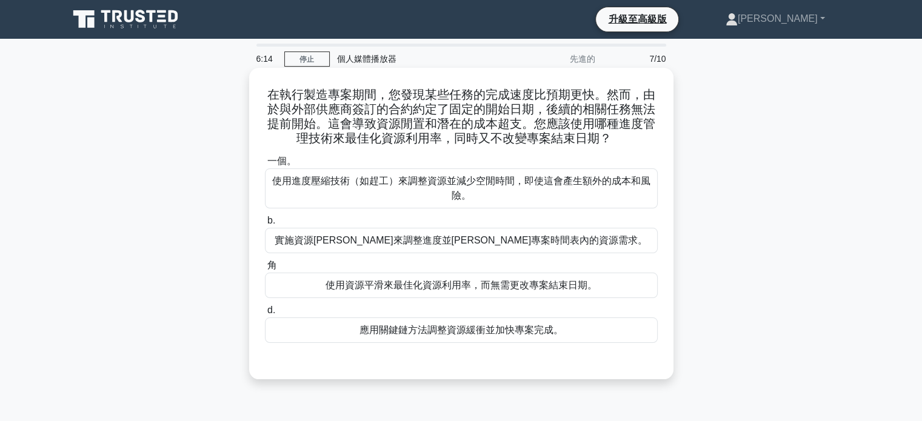
click at [485, 292] on font "使用資源平滑來最佳化資源利用率，而無需更改專案結束日期。" at bounding box center [460, 285] width 271 height 15
click at [265, 270] on input "角 使用資源平滑來最佳化資源利用率，而無需更改專案結束日期。" at bounding box center [265, 266] width 0 height 8
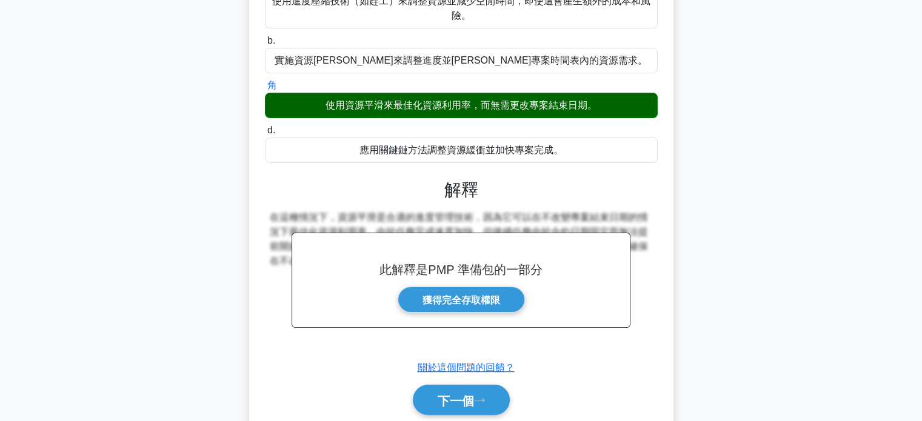
scroll to position [233, 0]
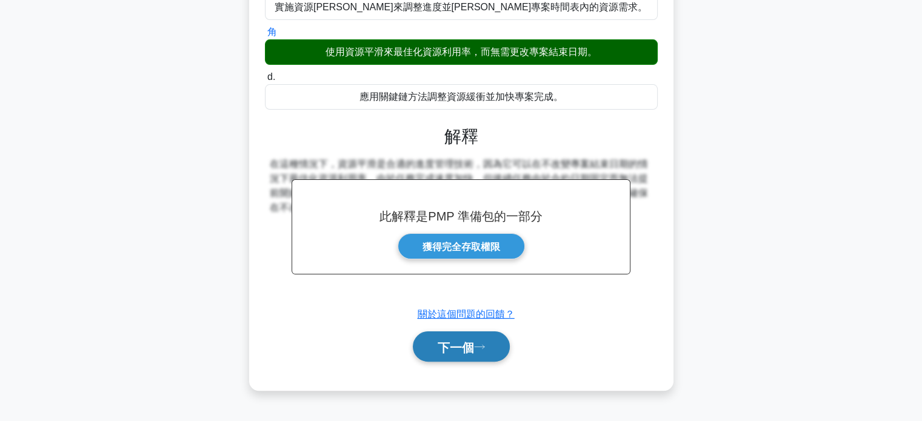
click at [442, 353] on button "下一個" at bounding box center [461, 346] width 97 height 31
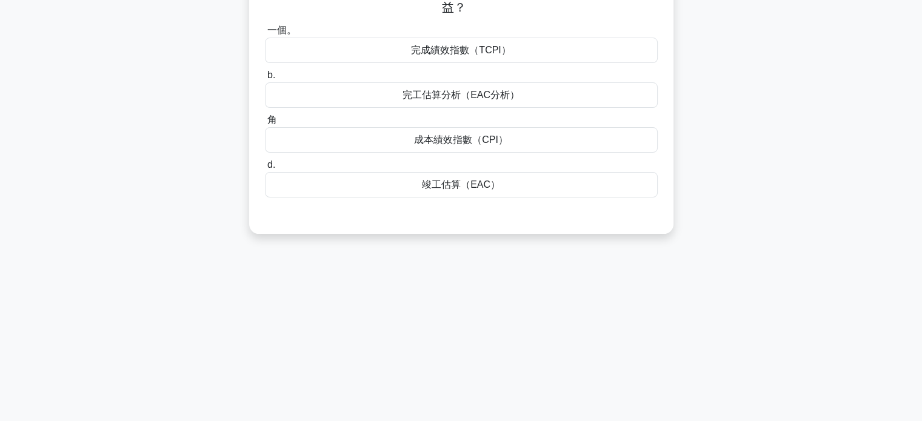
scroll to position [0, 0]
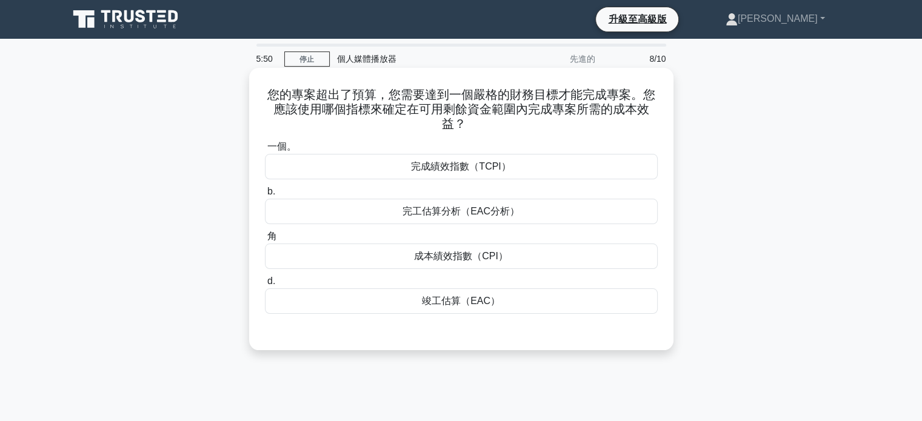
click at [461, 256] on font "成本績效指數（CPI）" at bounding box center [461, 256] width 94 height 10
click at [265, 241] on input "角 成本績效指數（CPI）" at bounding box center [265, 237] width 0 height 8
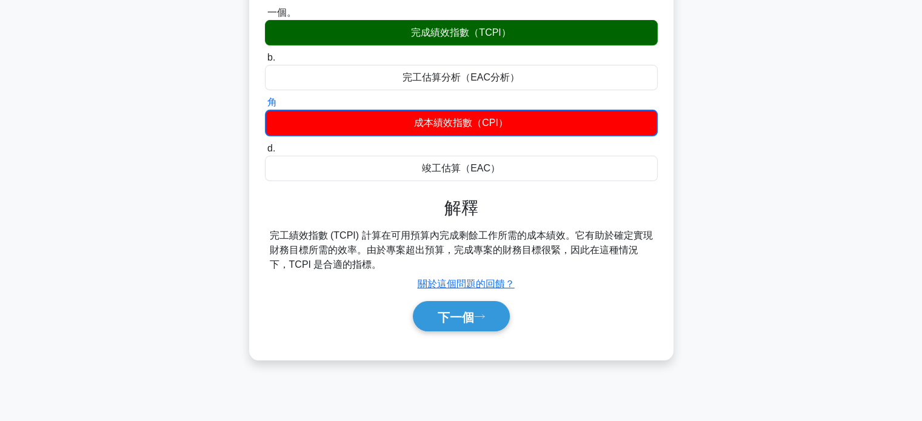
scroll to position [233, 0]
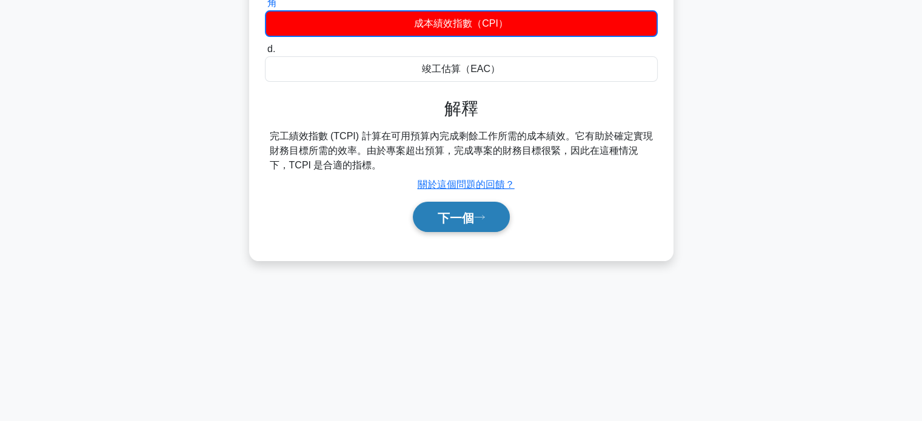
click at [461, 222] on font "下一個" at bounding box center [456, 217] width 36 height 13
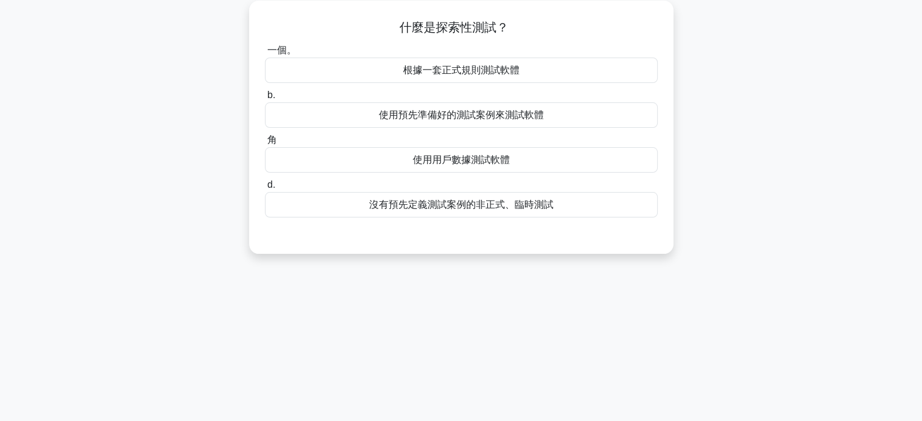
scroll to position [0, 0]
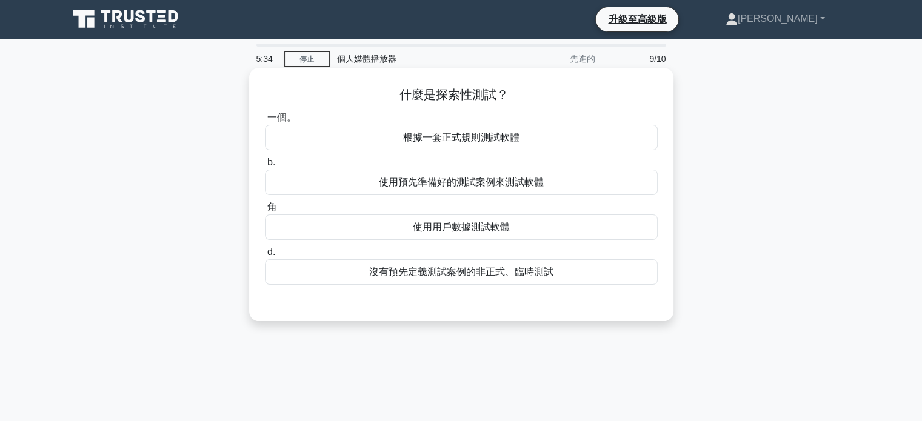
click at [461, 276] on font "沒有預先定義測試案例的非正式、臨時測試" at bounding box center [461, 272] width 184 height 10
click at [265, 256] on input "d. 沒有預先定義測試案例的非正式、臨時測試" at bounding box center [265, 252] width 0 height 8
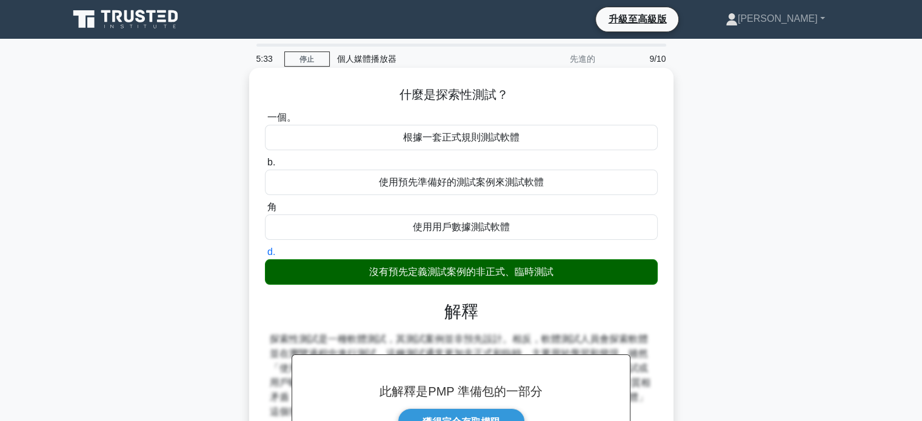
scroll to position [233, 0]
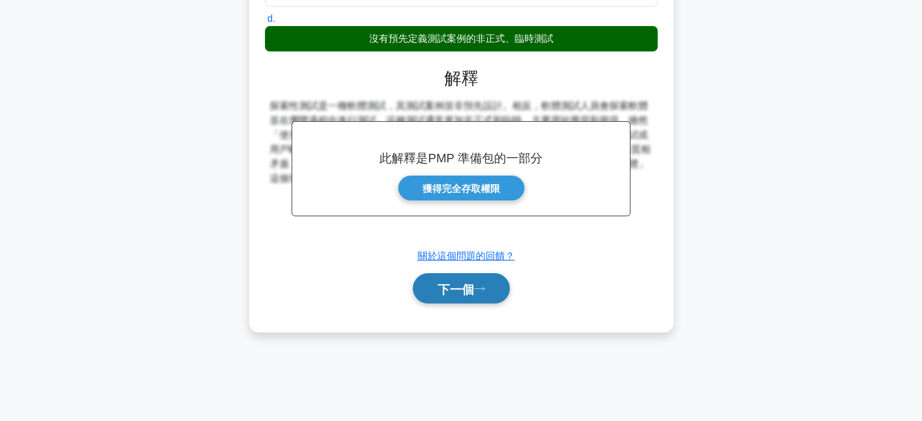
click at [474, 282] on font "下一個" at bounding box center [456, 288] width 36 height 13
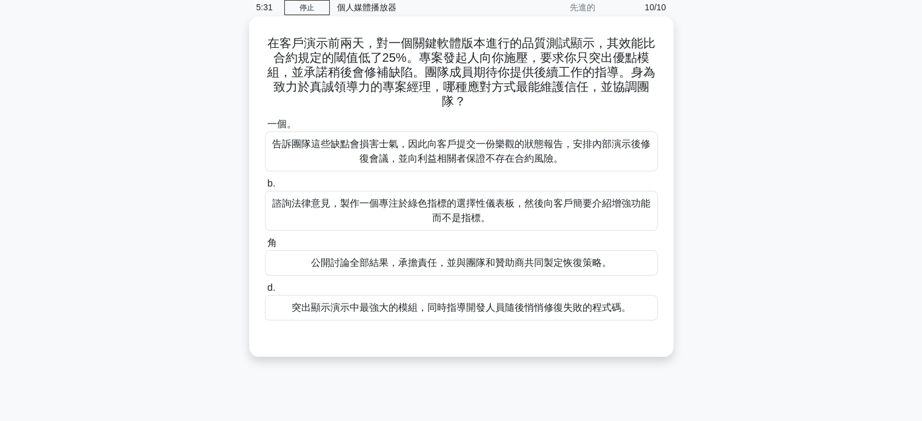
scroll to position [0, 0]
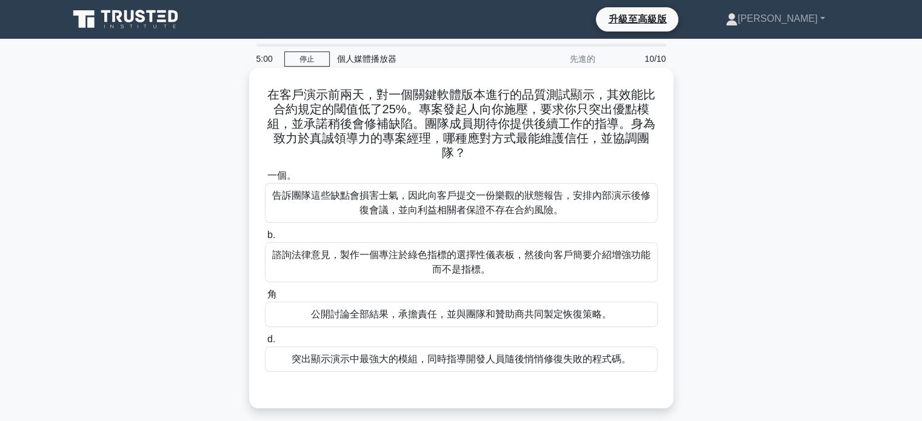
click at [460, 316] on font "公開討論全部結果，承擔責任，並與團隊和贊助商共同製定恢復策略。" at bounding box center [461, 314] width 301 height 10
click at [265, 299] on input "角 公開討論全部結果，承擔責任，並與團隊和贊助商共同製定恢復策略。" at bounding box center [265, 295] width 0 height 8
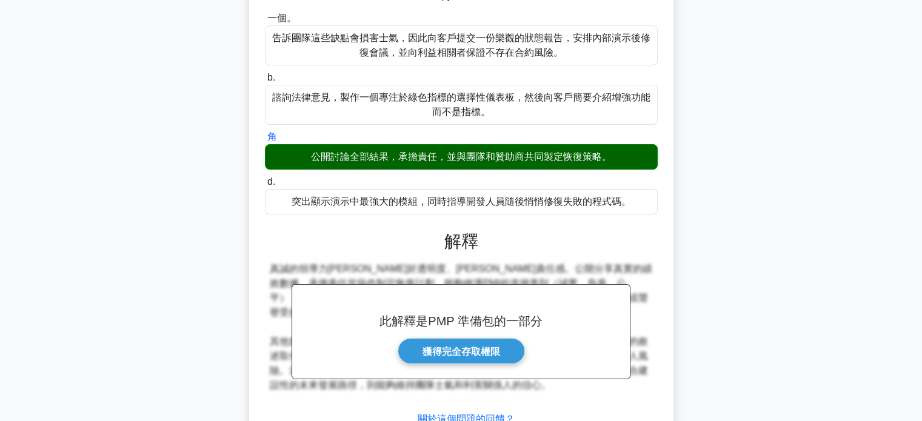
scroll to position [242, 0]
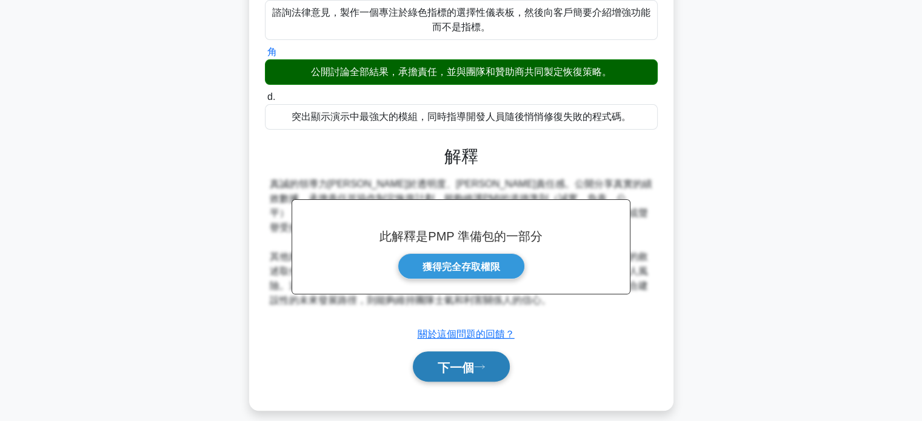
click at [467, 361] on font "下一個" at bounding box center [456, 367] width 36 height 13
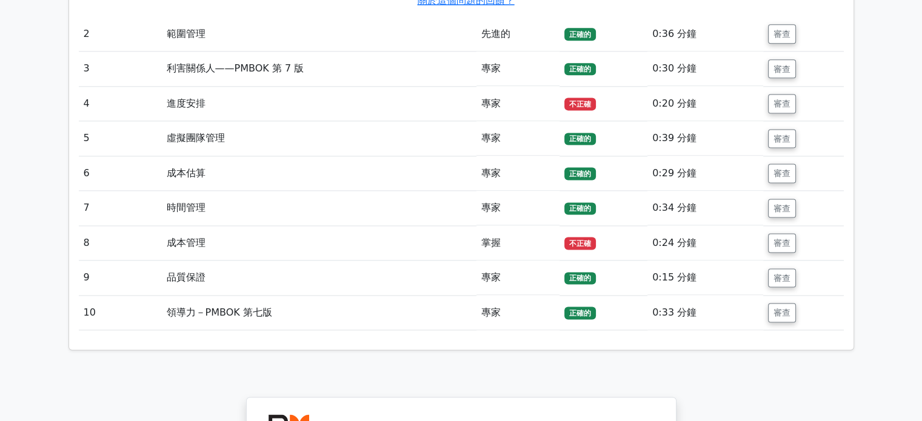
scroll to position [1575, 0]
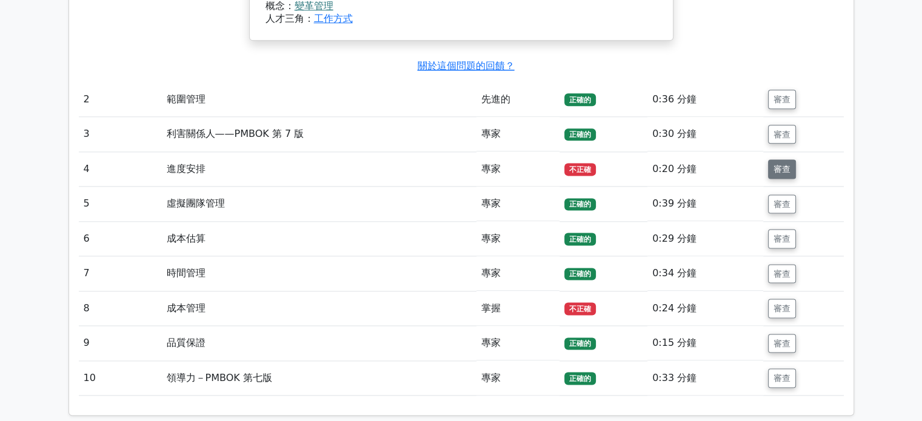
click at [771, 166] on button "審查" at bounding box center [782, 168] width 28 height 19
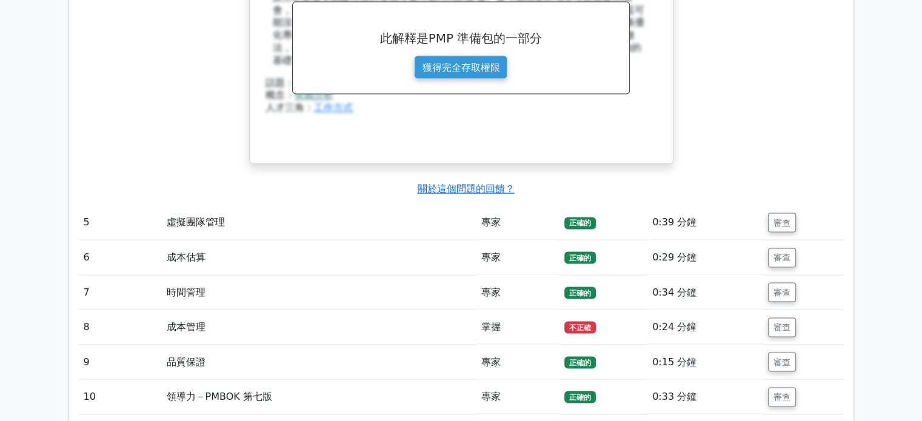
scroll to position [2121, 0]
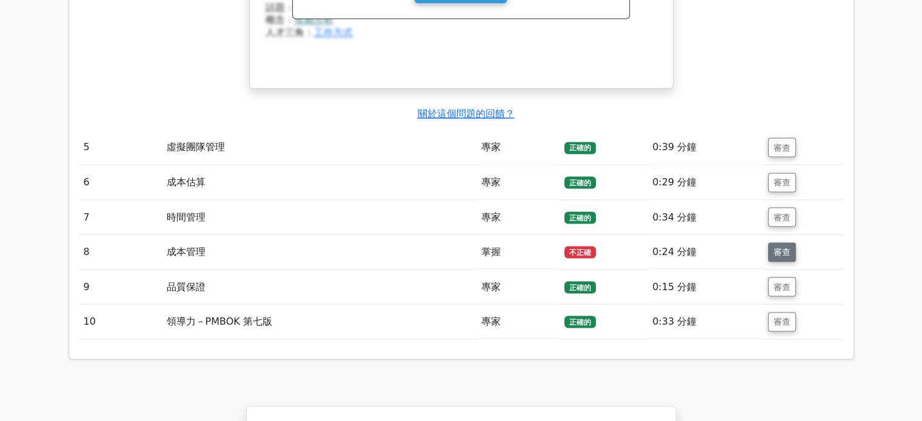
click at [784, 251] on font "審查" at bounding box center [781, 252] width 17 height 10
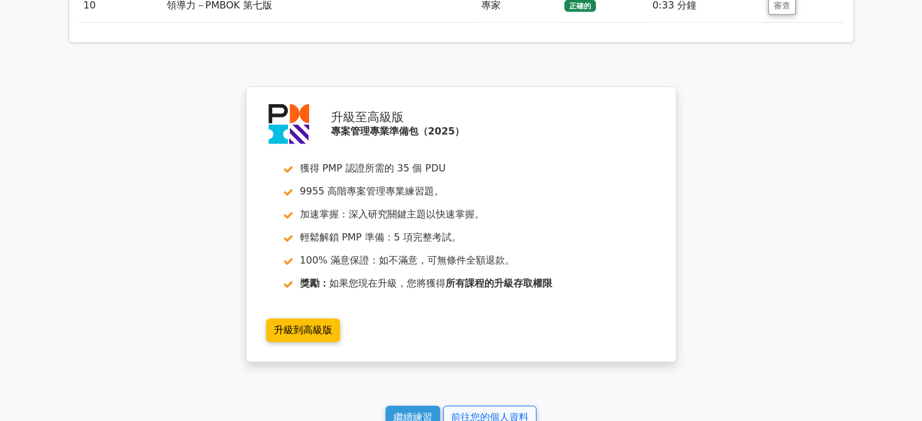
scroll to position [3043, 0]
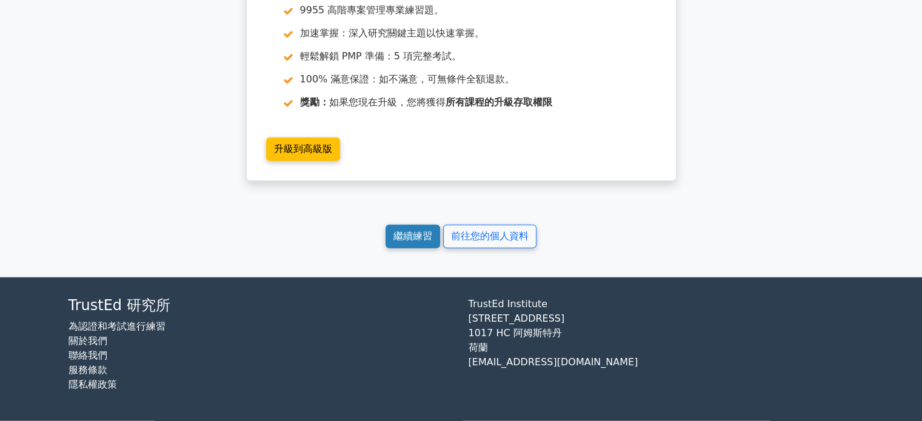
click at [411, 239] on font "繼續練習" at bounding box center [412, 237] width 39 height 12
